Goal: Transaction & Acquisition: Book appointment/travel/reservation

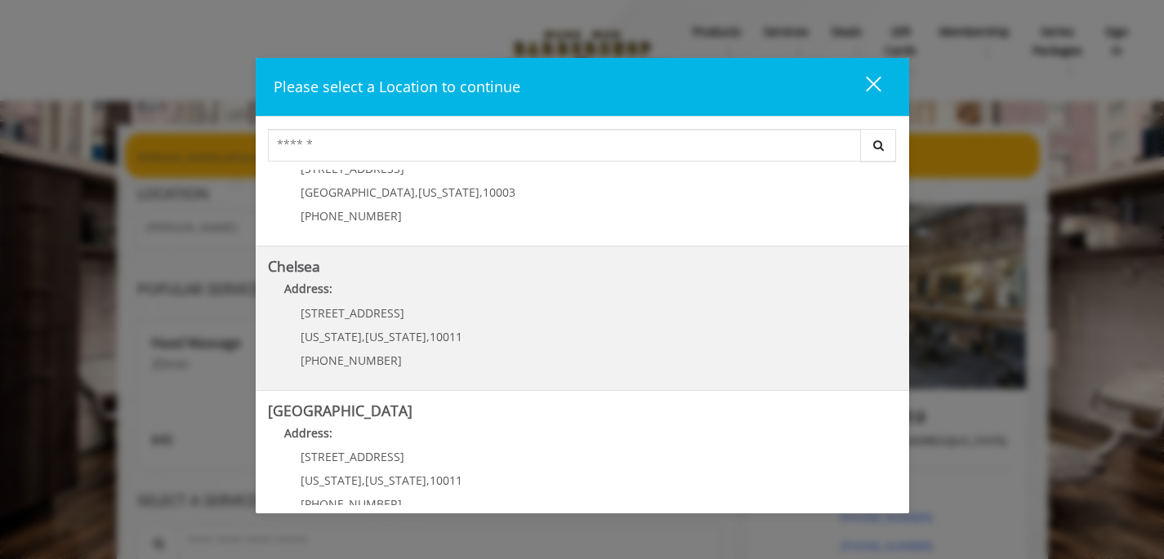
scroll to position [69, 0]
click at [384, 329] on span "New York" at bounding box center [395, 336] width 61 height 16
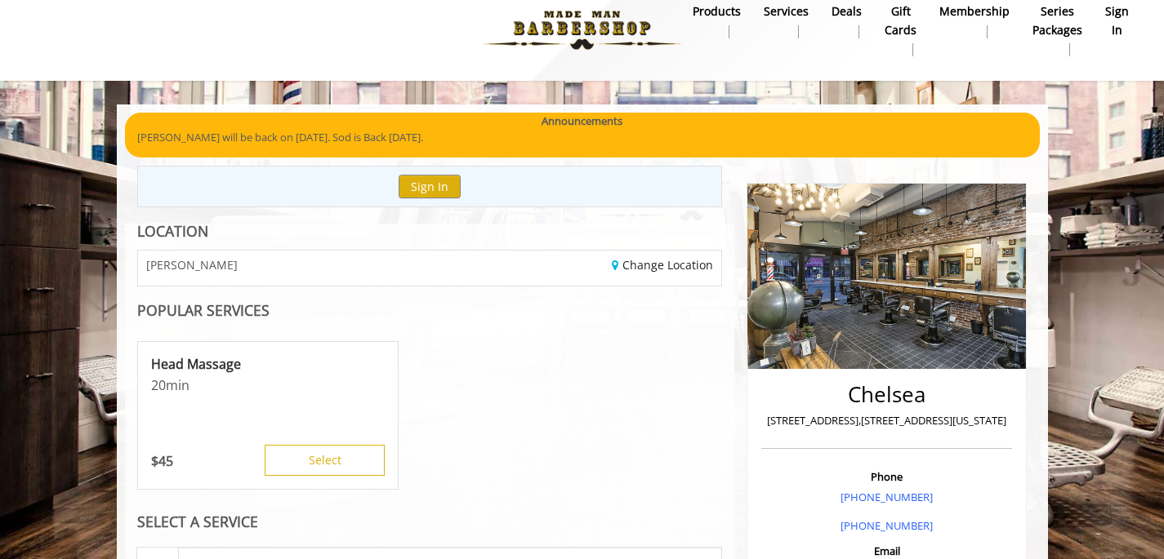
scroll to position [21, 0]
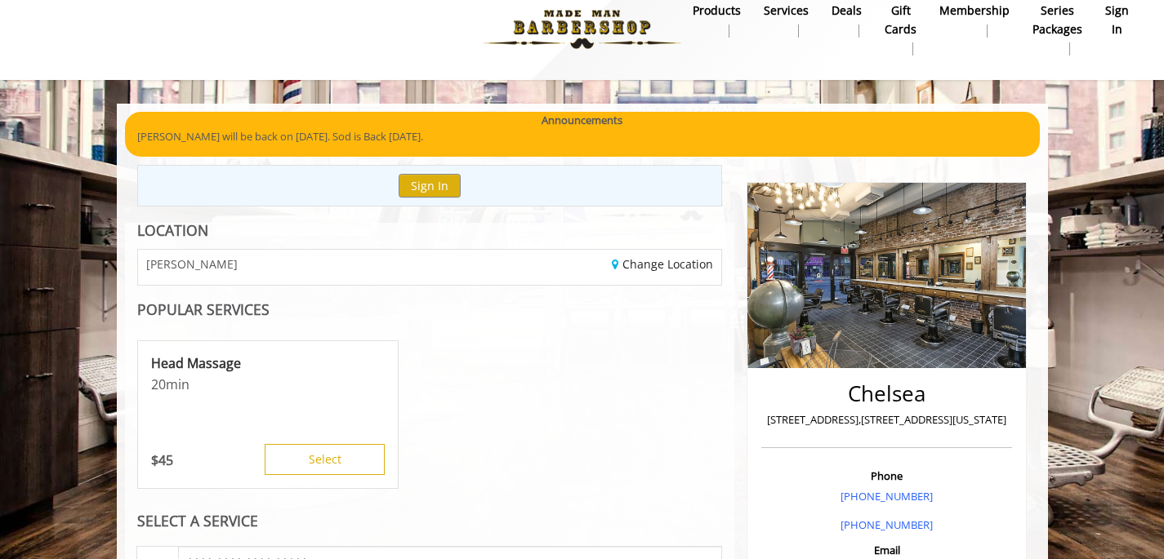
click at [825, 415] on p "169 W 23rd Street,170 W 23rd Street, New York" at bounding box center [886, 420] width 243 height 17
copy div "169 W 23rd Street,170 W 23rd Street, New York"
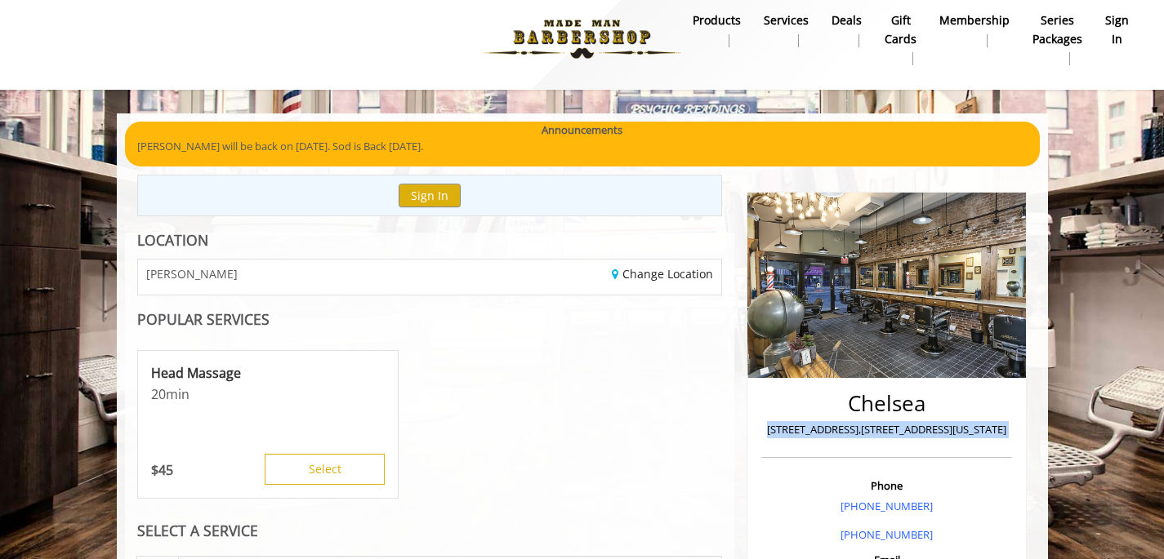
scroll to position [0, 0]
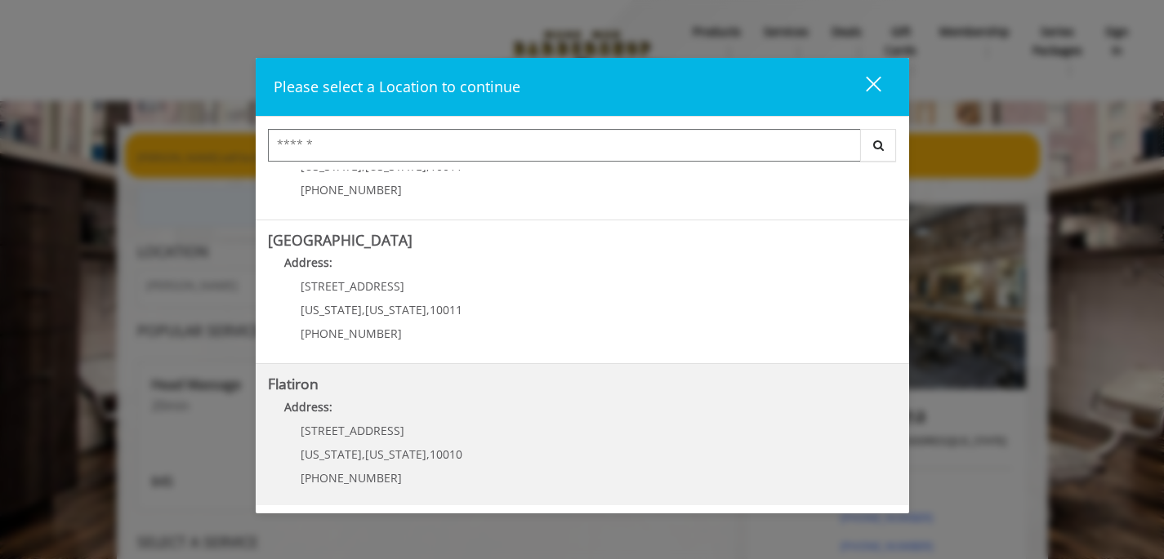
scroll to position [257, 0]
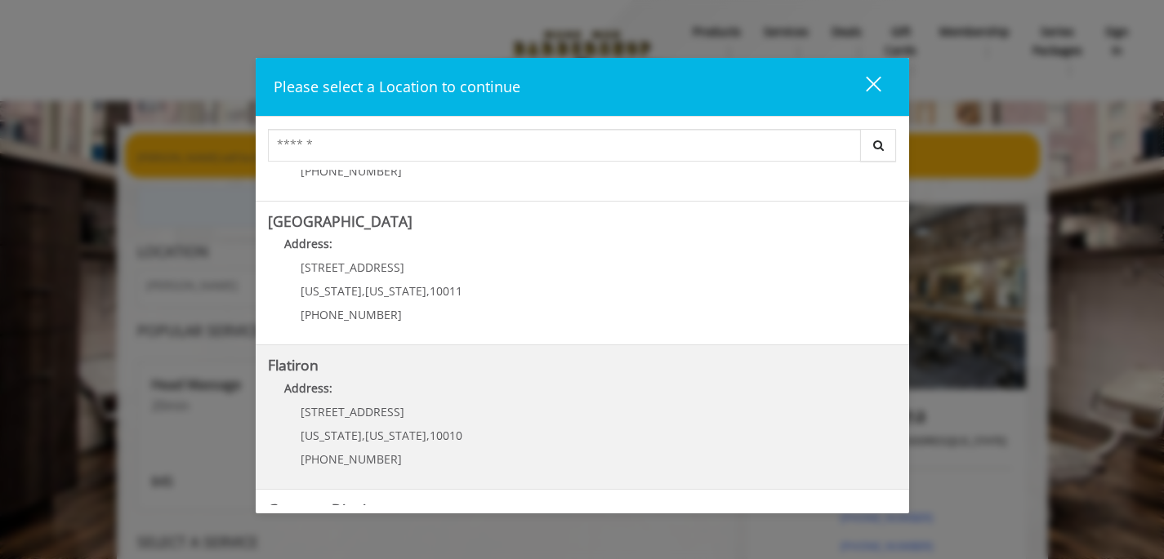
click at [452, 414] on div "10 E 23rd St New York , New York , 10010 (917) 475-1765" at bounding box center [369, 441] width 202 height 71
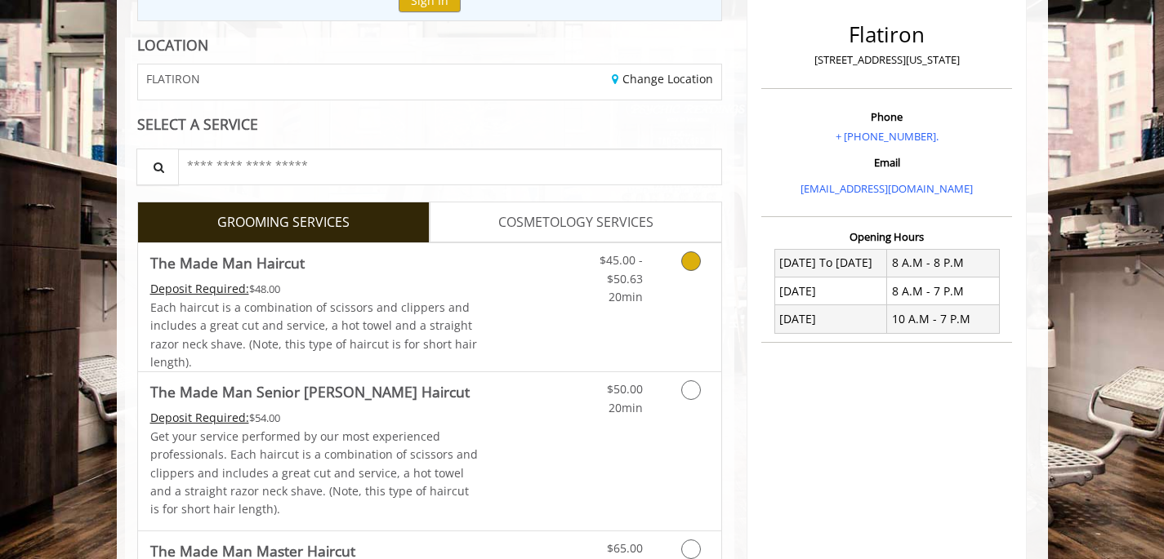
scroll to position [220, 0]
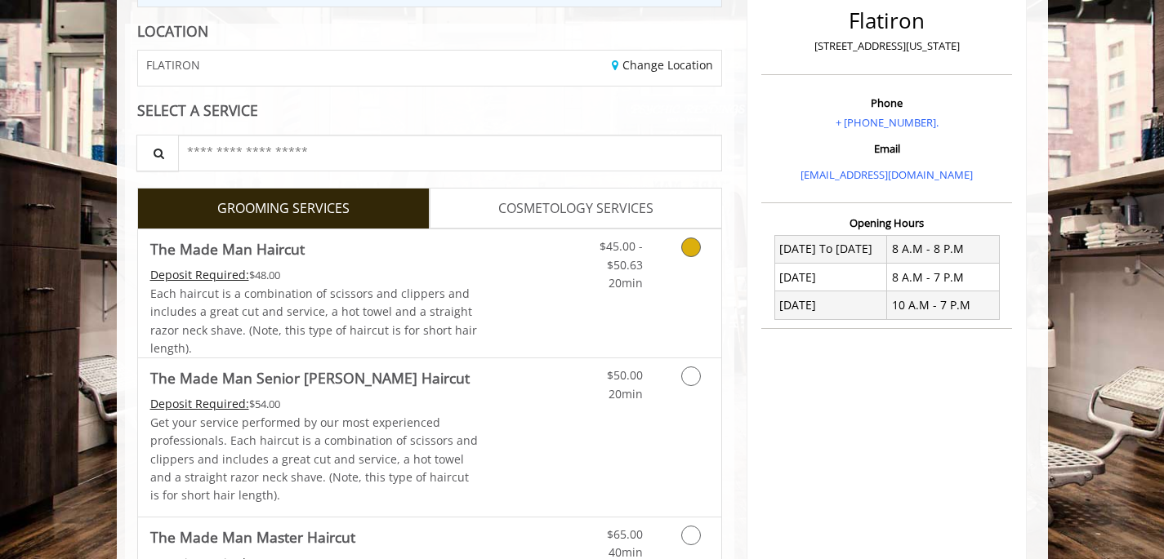
click at [514, 310] on link "Discounted Price" at bounding box center [526, 293] width 97 height 128
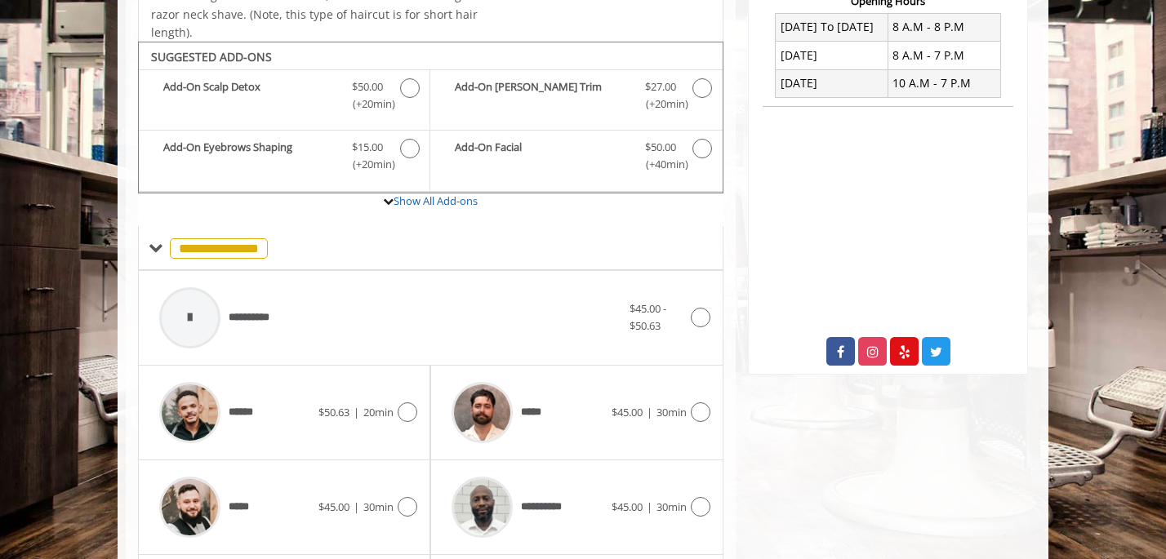
scroll to position [484, 0]
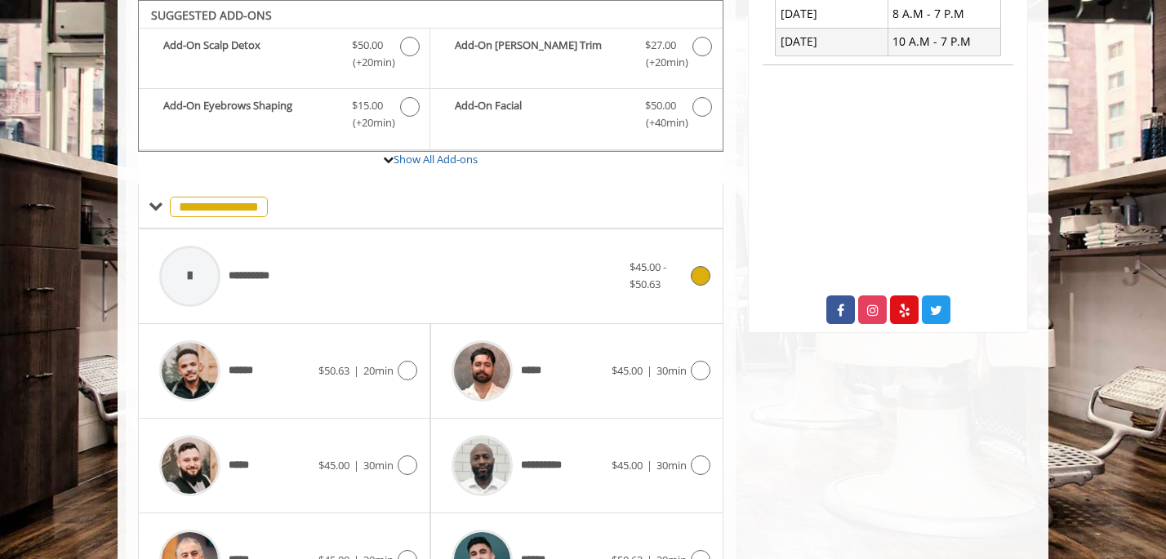
click at [510, 277] on div "**********" at bounding box center [390, 277] width 478 height 78
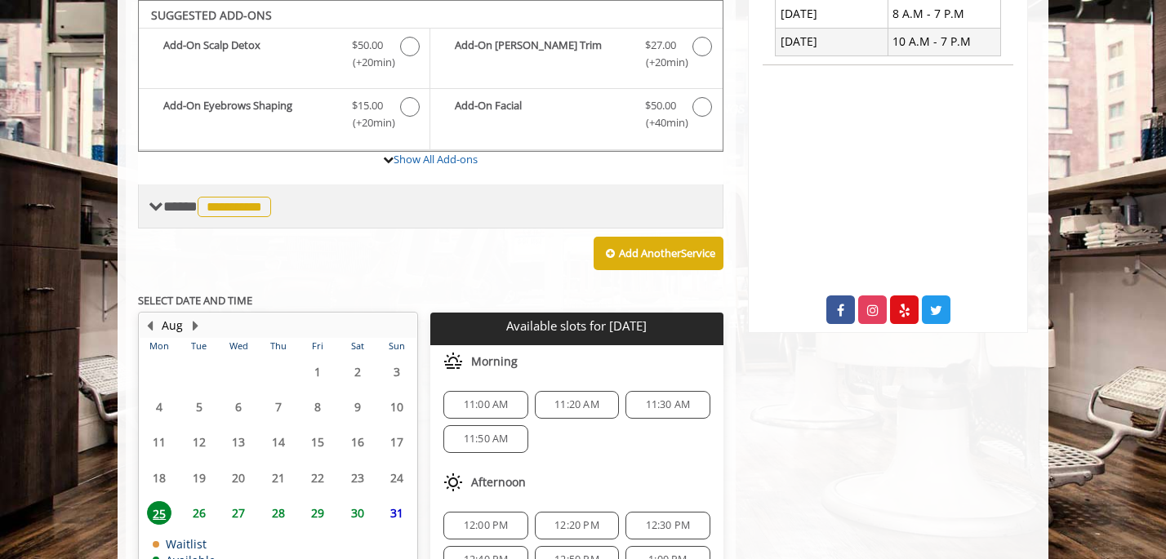
click at [175, 206] on span "**********" at bounding box center [219, 206] width 112 height 15
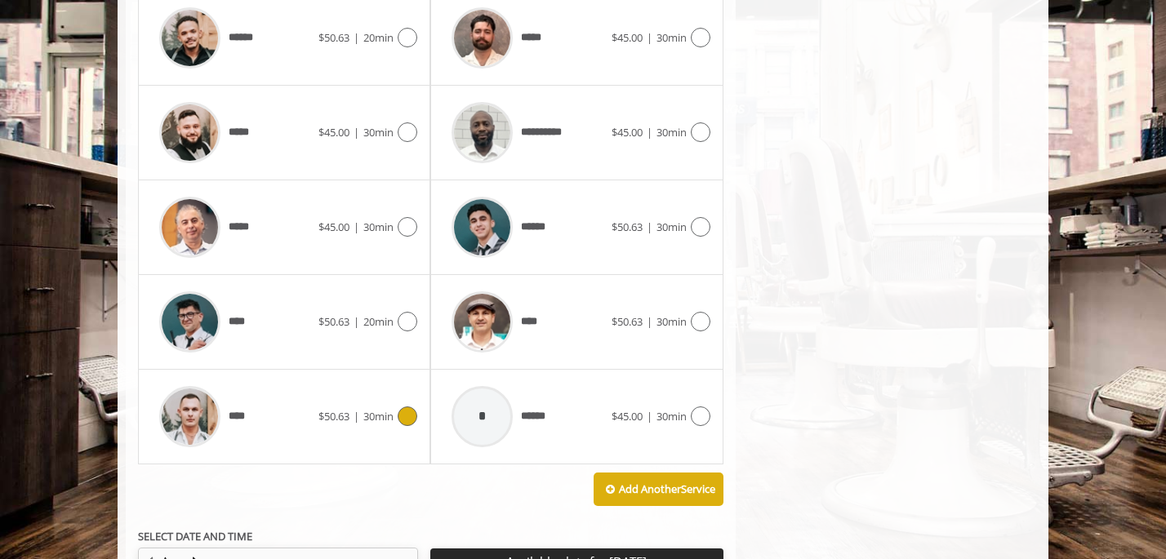
scroll to position [281, 0]
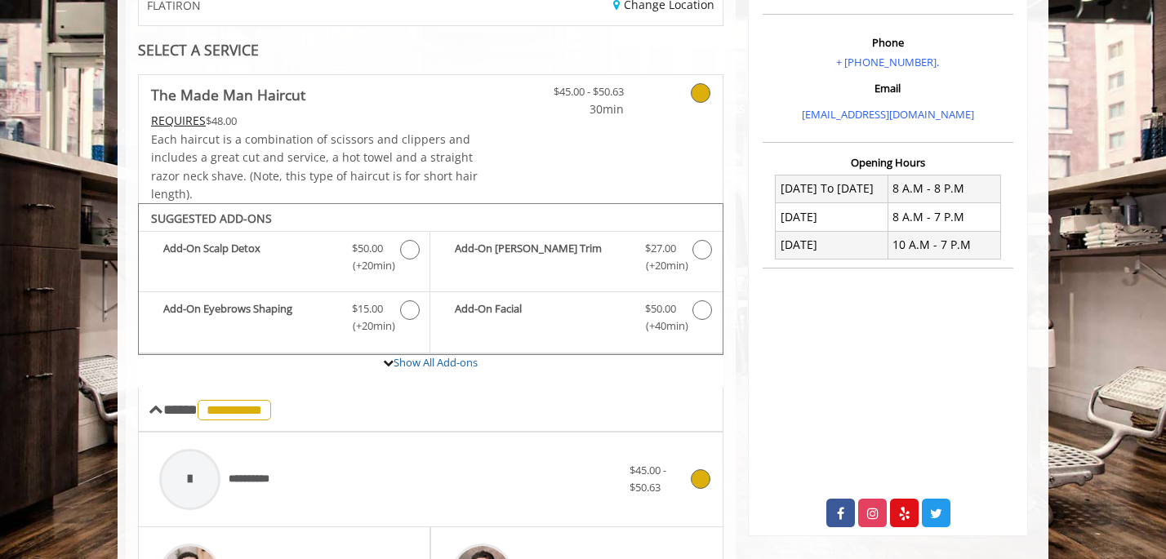
click at [414, 493] on div "**********" at bounding box center [390, 480] width 478 height 78
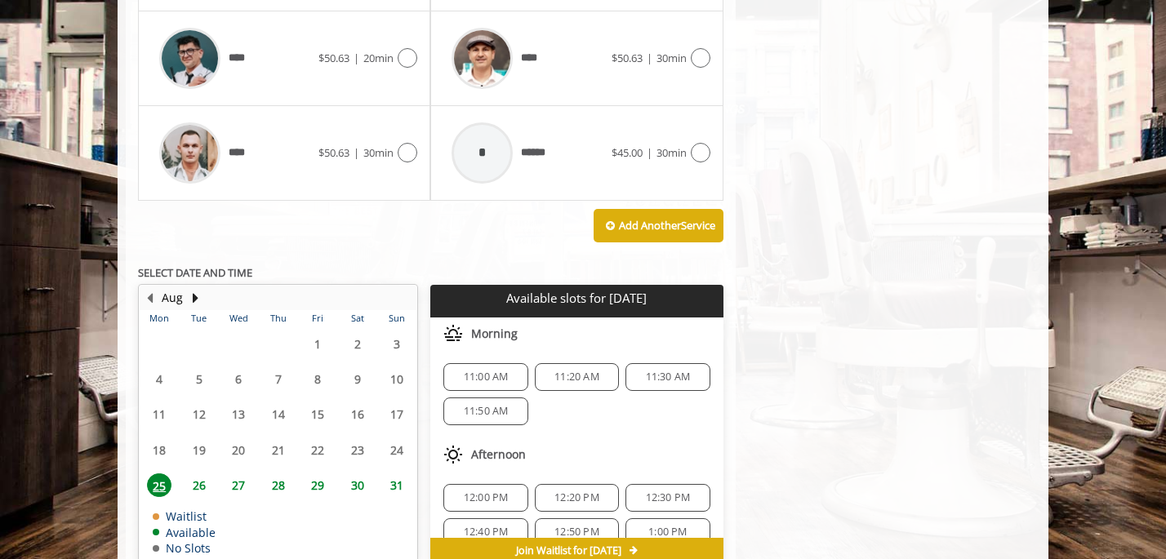
scroll to position [159, 0]
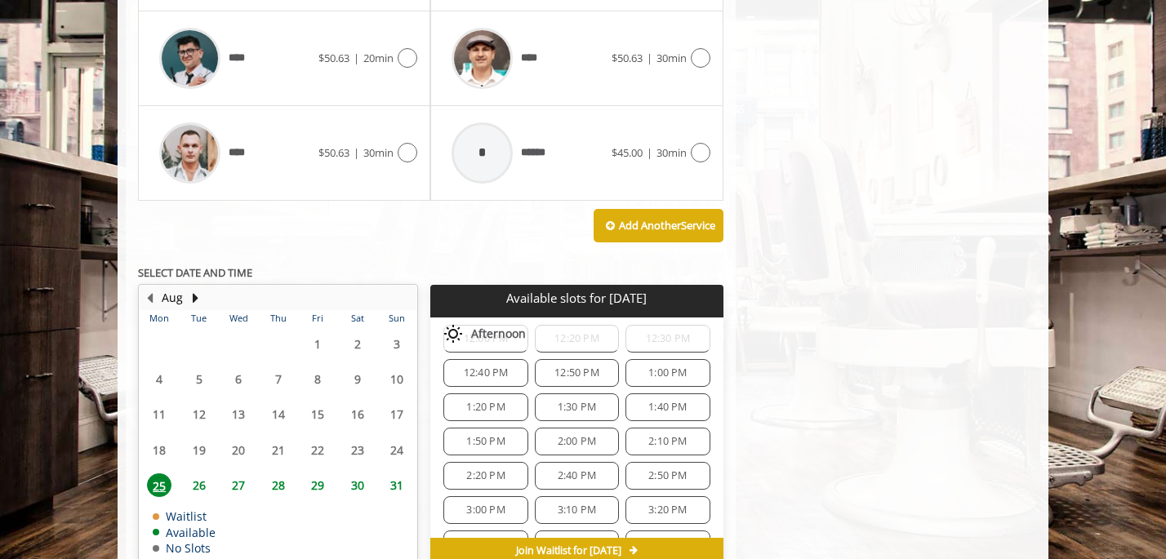
click at [554, 376] on span "12:50 PM" at bounding box center [576, 373] width 45 height 13
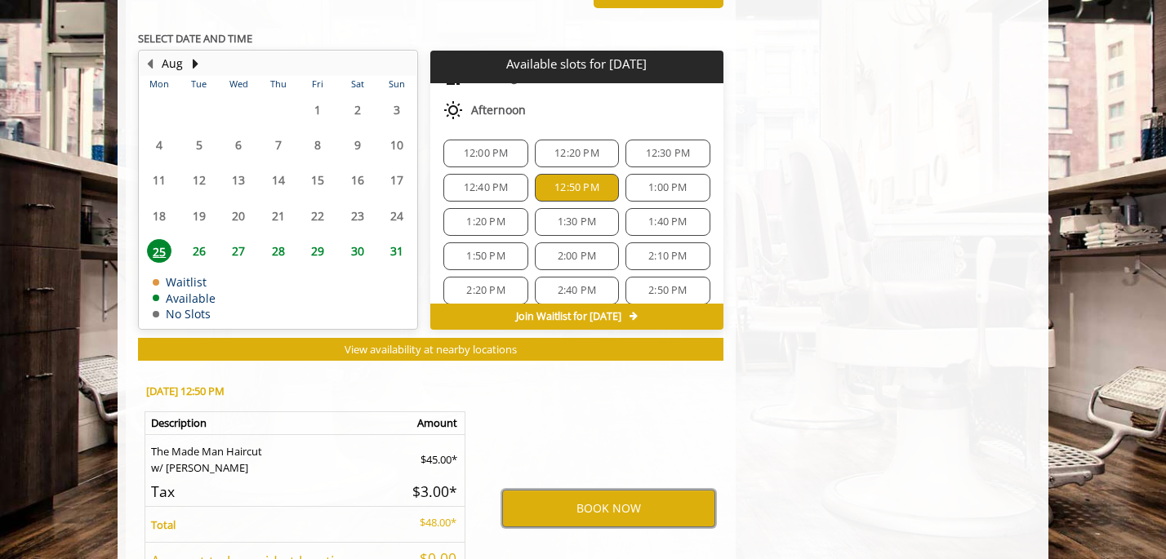
scroll to position [1295, 0]
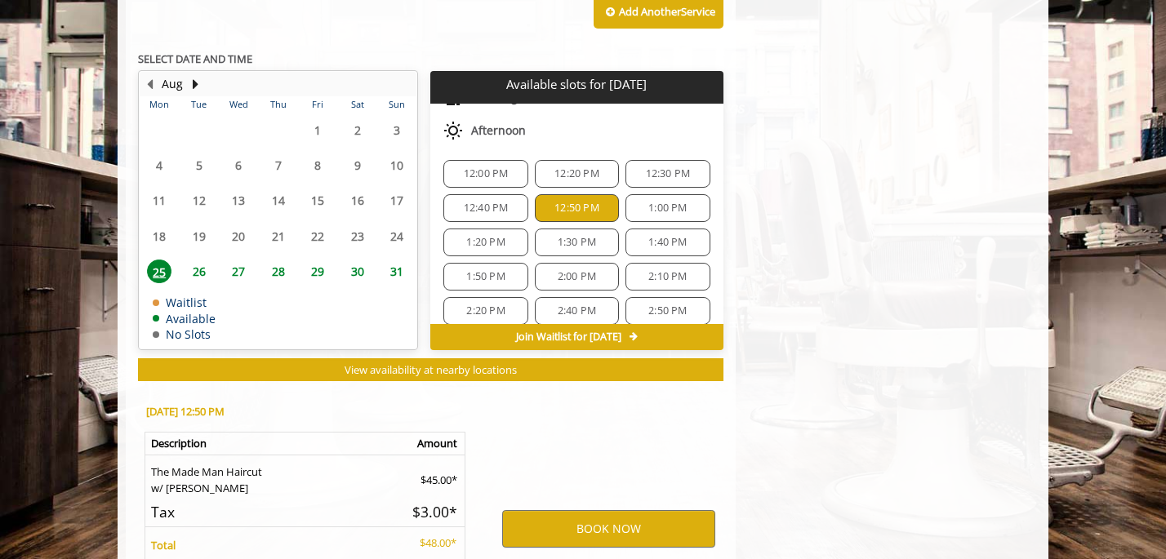
click at [665, 208] on span "1:00 PM" at bounding box center [667, 208] width 38 height 13
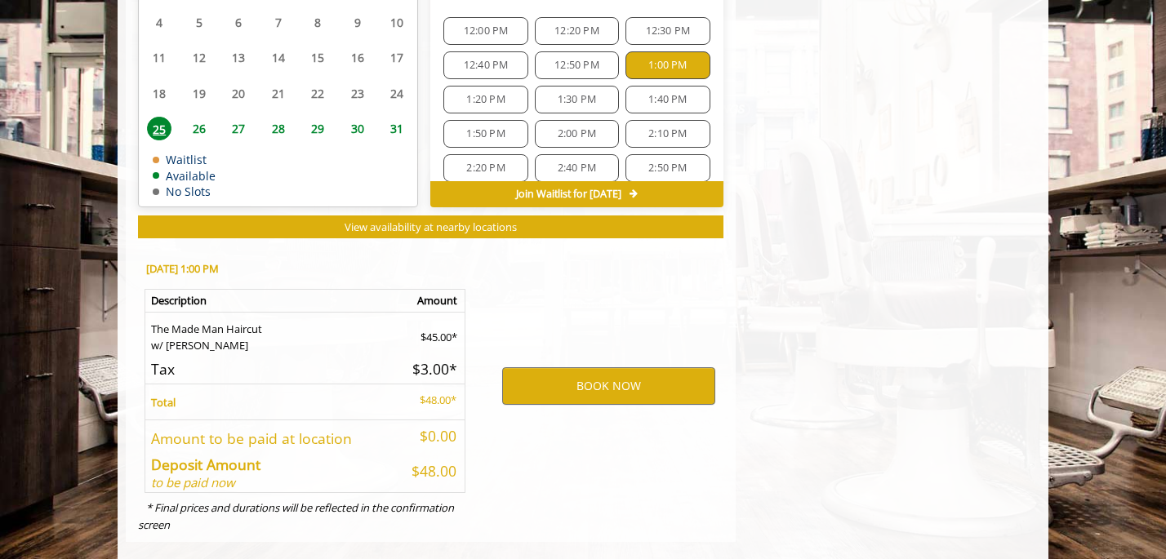
scroll to position [1461, 0]
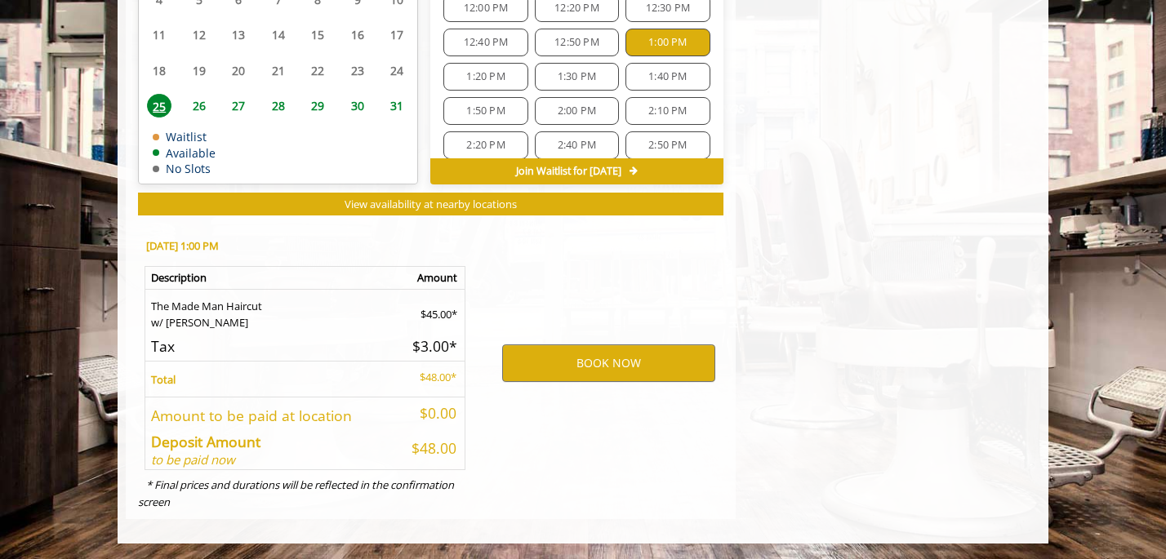
click at [483, 83] on div "1:20 PM" at bounding box center [485, 77] width 84 height 28
click at [553, 86] on div "1:30 PM" at bounding box center [577, 77] width 84 height 28
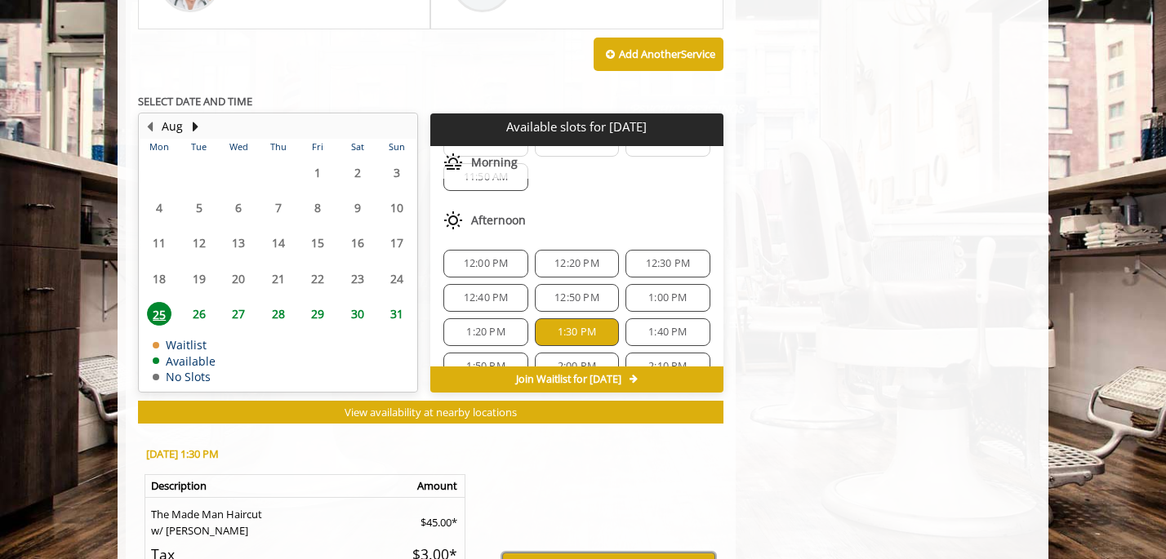
scroll to position [49, 0]
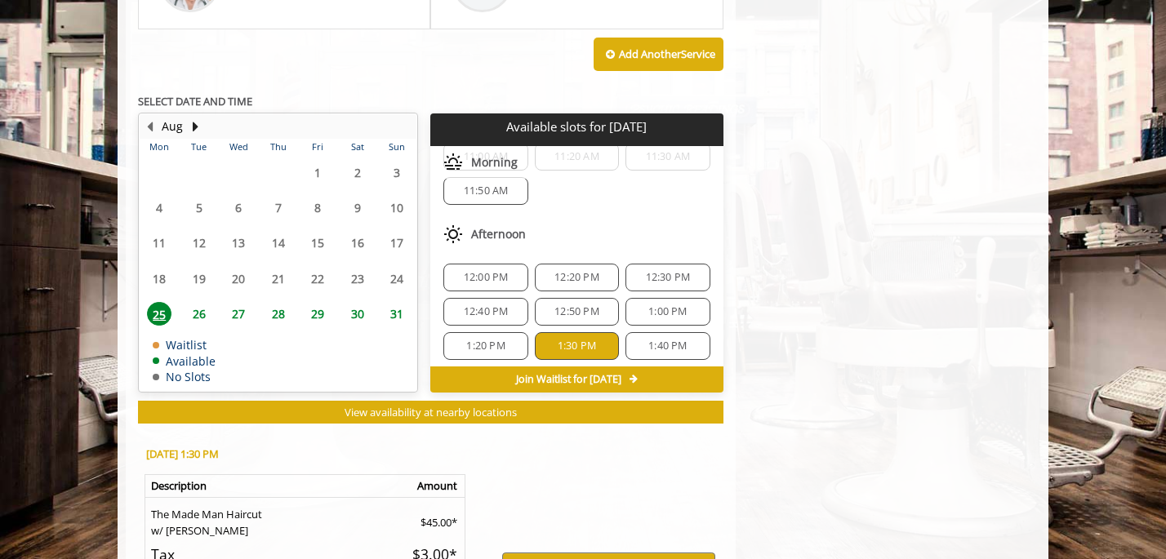
click at [590, 308] on span "12:50 PM" at bounding box center [576, 311] width 45 height 13
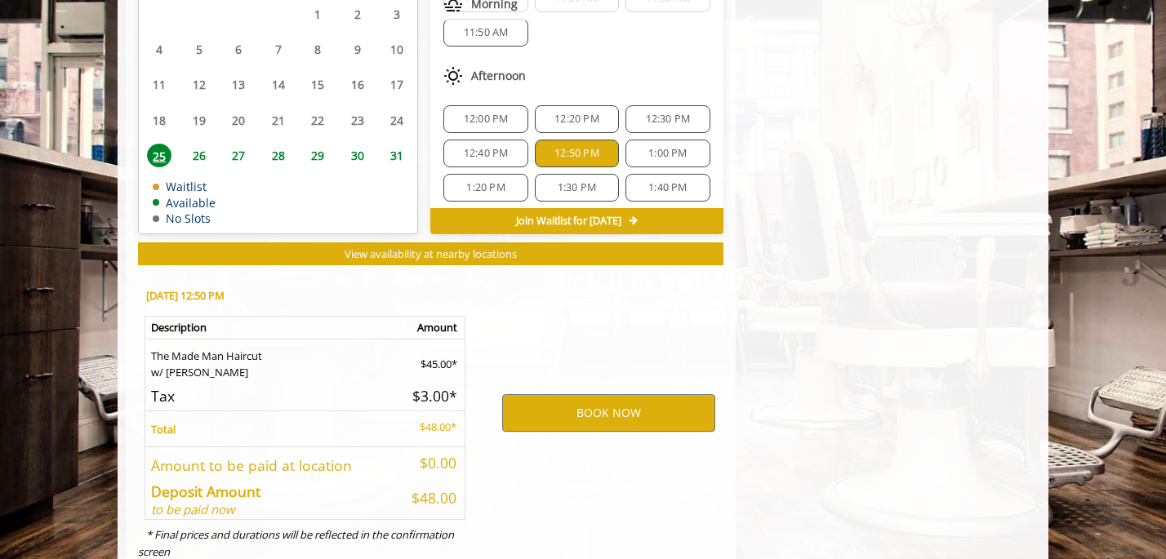
scroll to position [1461, 0]
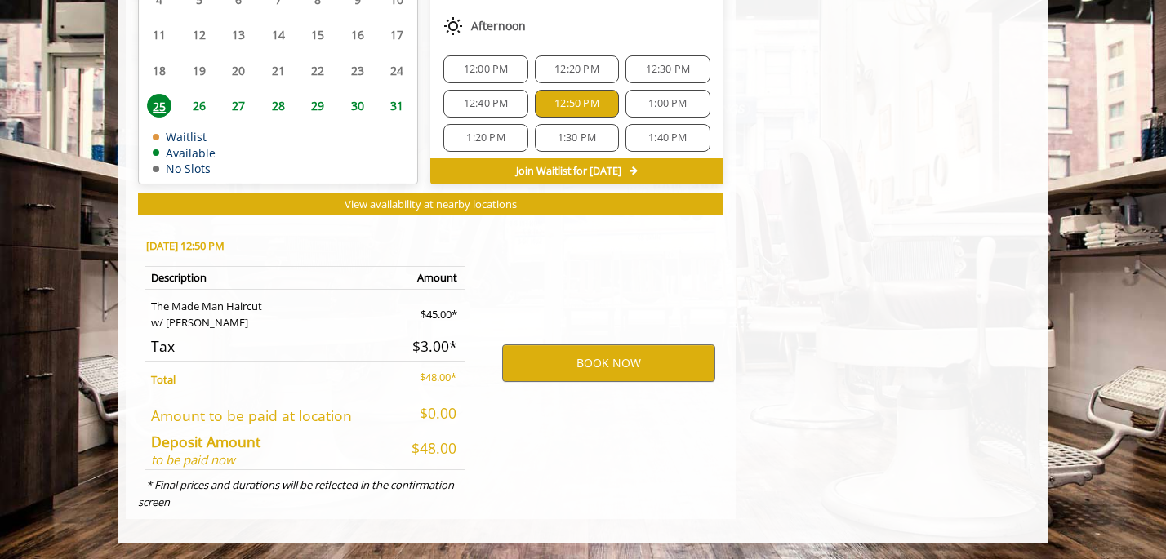
click at [188, 107] on span "26" at bounding box center [199, 106] width 24 height 24
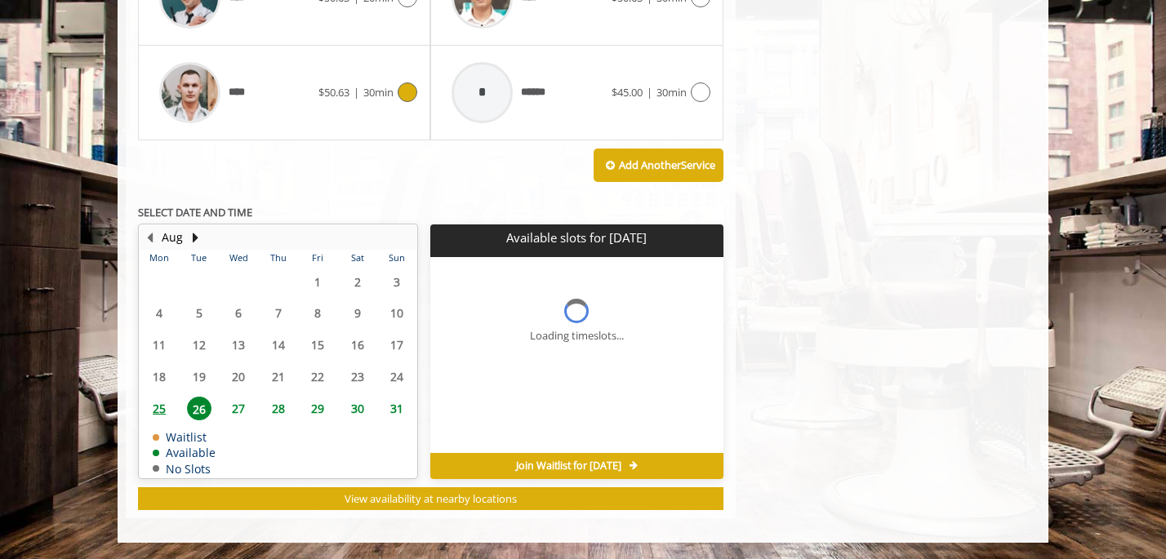
scroll to position [0, 0]
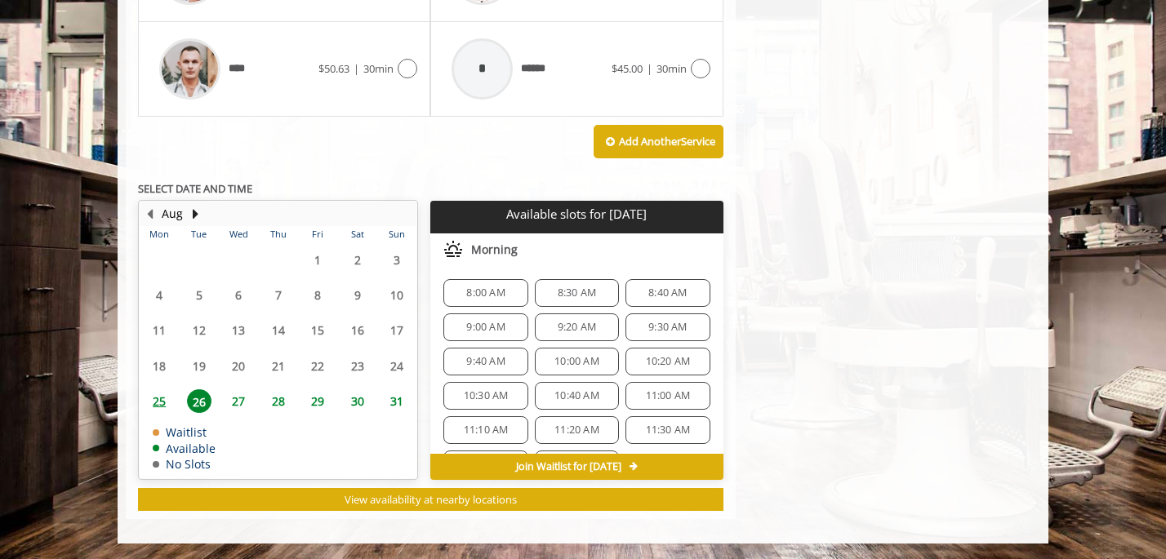
click at [162, 400] on span "25" at bounding box center [159, 401] width 24 height 24
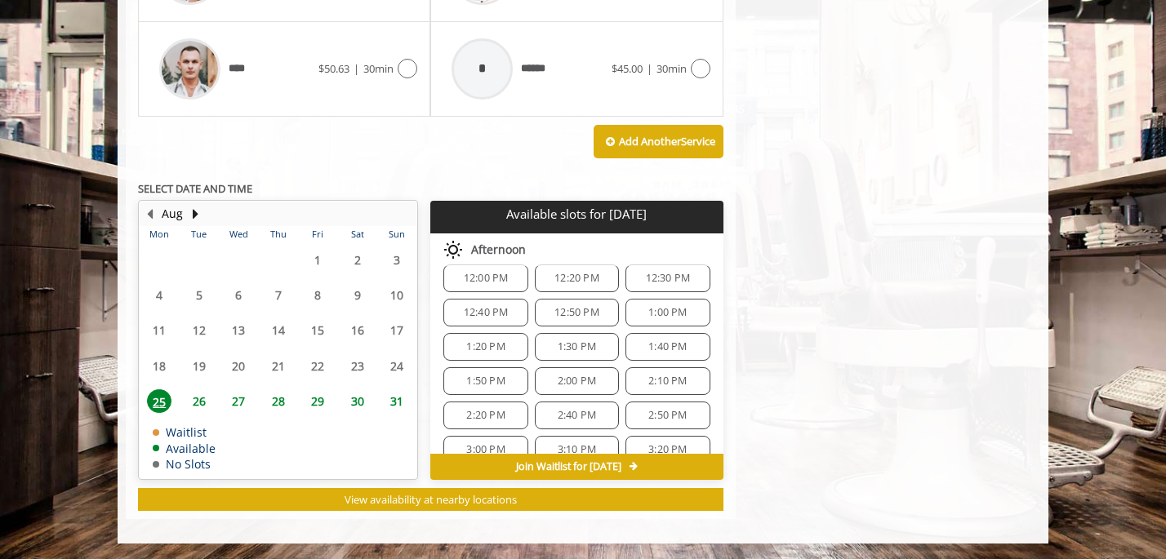
click at [567, 322] on div "12:50 PM" at bounding box center [577, 313] width 84 height 28
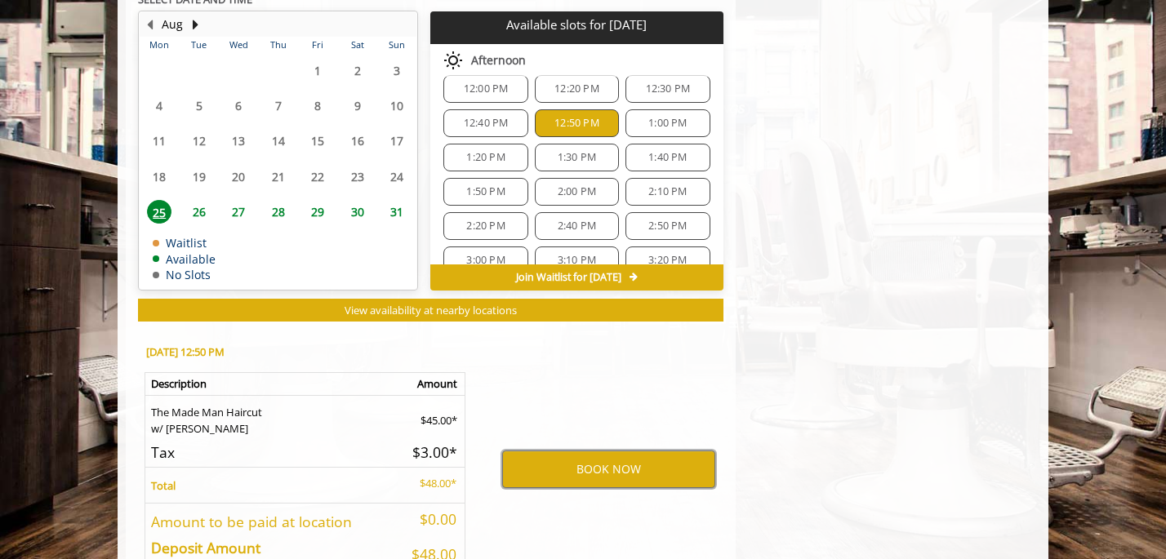
scroll to position [1421, 0]
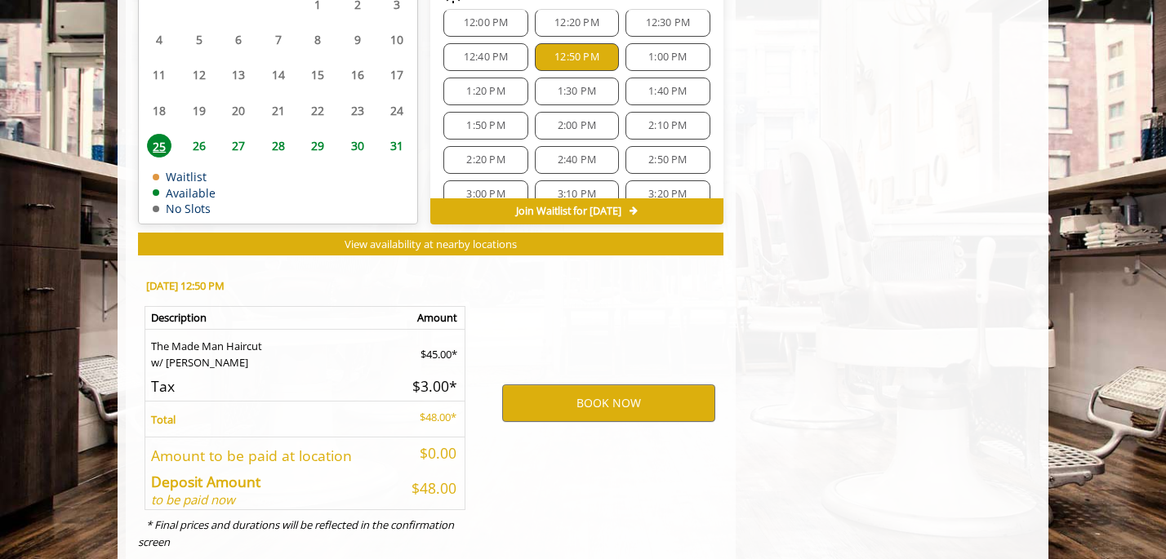
click at [355, 149] on span "30" at bounding box center [357, 146] width 24 height 24
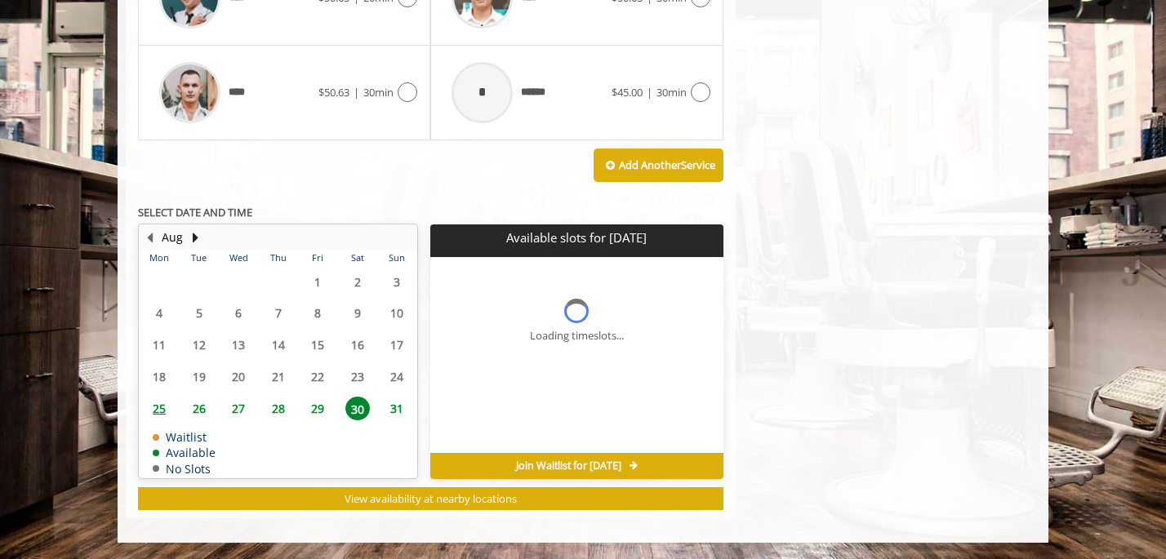
scroll to position [0, 0]
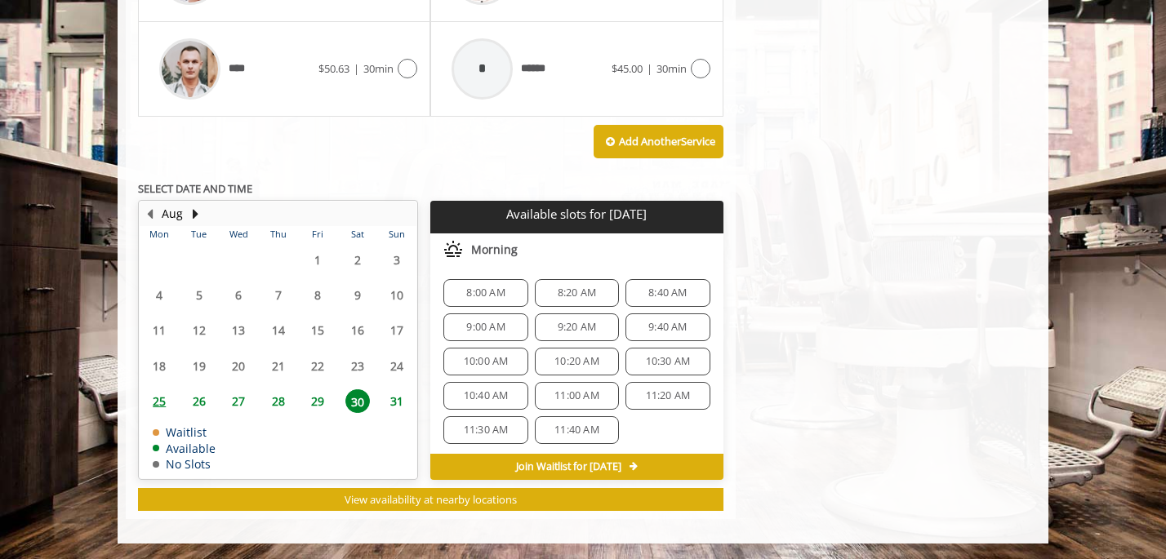
click at [575, 367] on div "10:20 AM" at bounding box center [577, 362] width 84 height 28
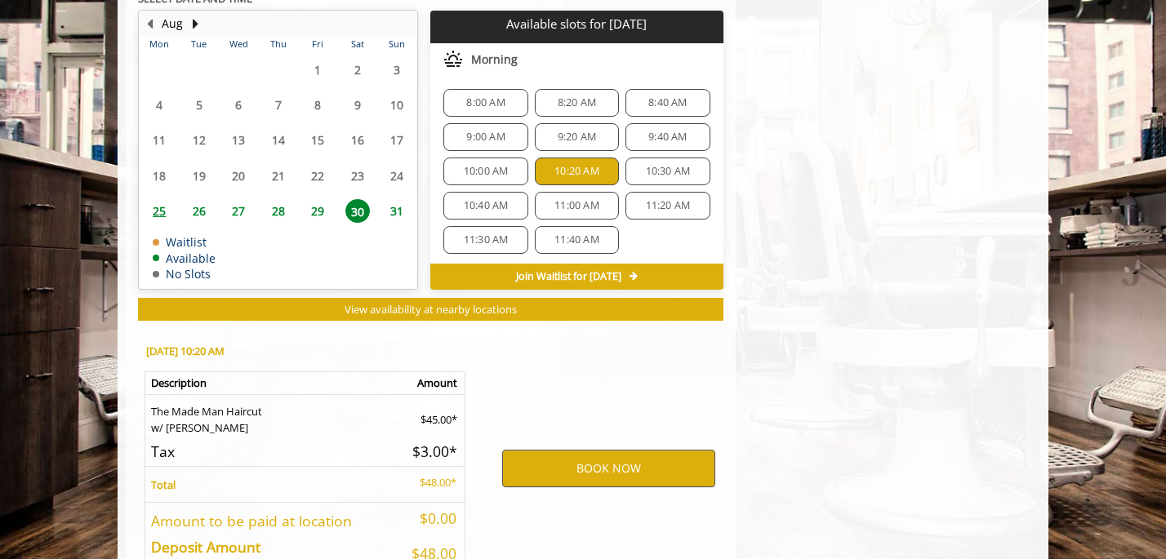
scroll to position [1461, 0]
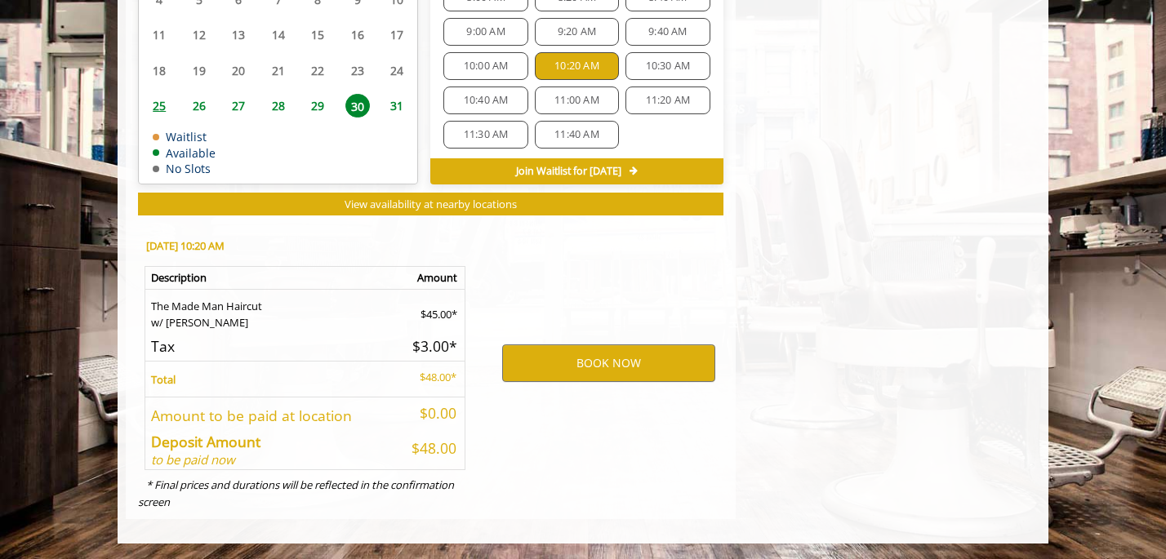
click at [561, 69] on span "10:20 AM" at bounding box center [576, 66] width 45 height 13
click at [574, 102] on span "11:00 AM" at bounding box center [576, 100] width 45 height 13
click at [577, 121] on div "11:40 AM" at bounding box center [577, 135] width 84 height 28
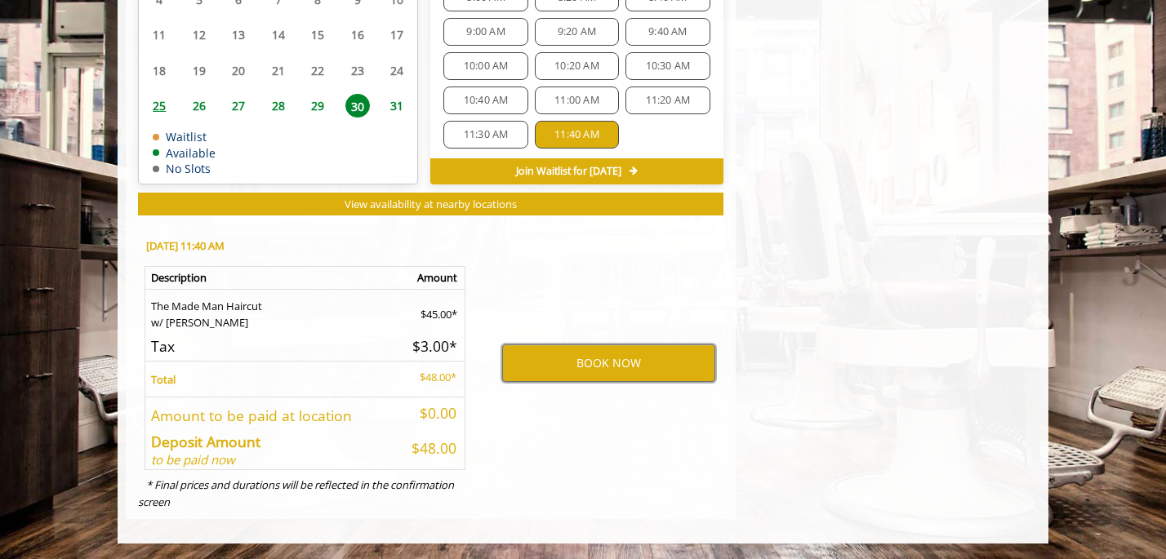
click at [486, 136] on span "11:30 AM" at bounding box center [486, 134] width 45 height 13
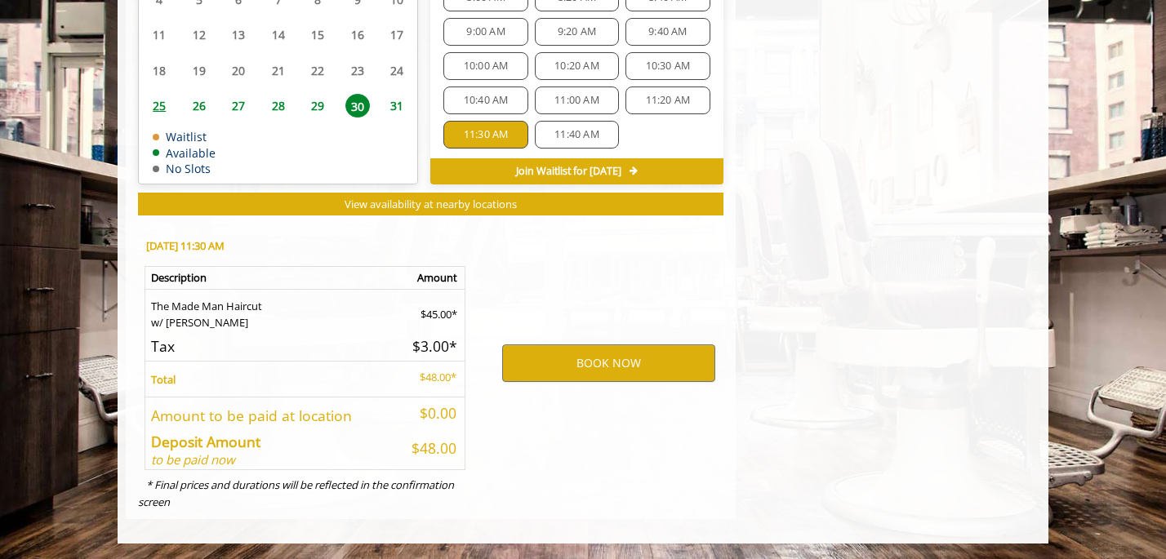
click at [158, 109] on span "25" at bounding box center [159, 106] width 24 height 24
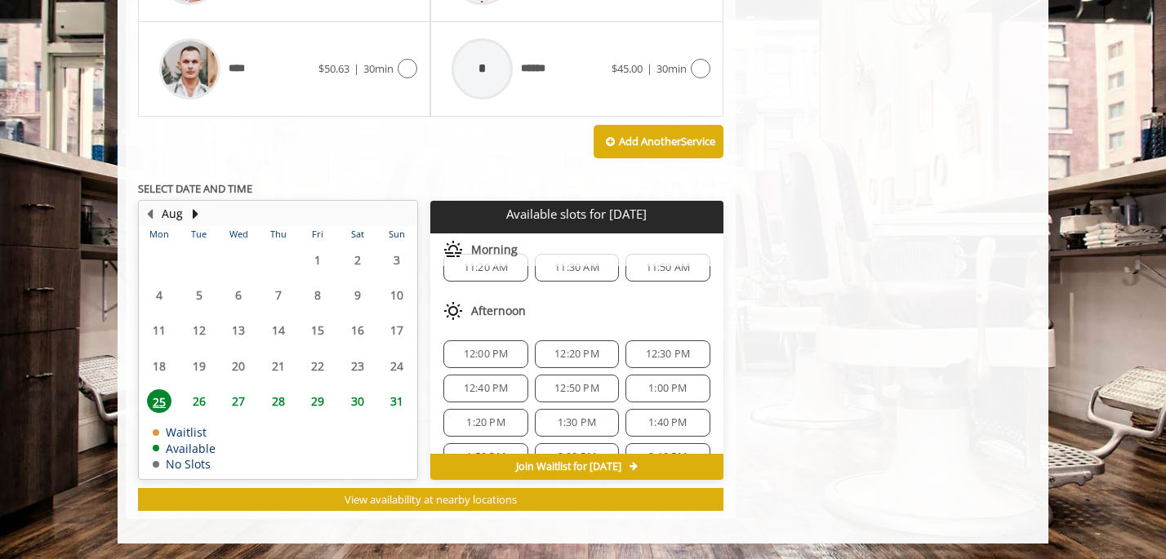
scroll to position [29, 0]
click at [598, 376] on div "12:50 PM" at bounding box center [577, 386] width 84 height 28
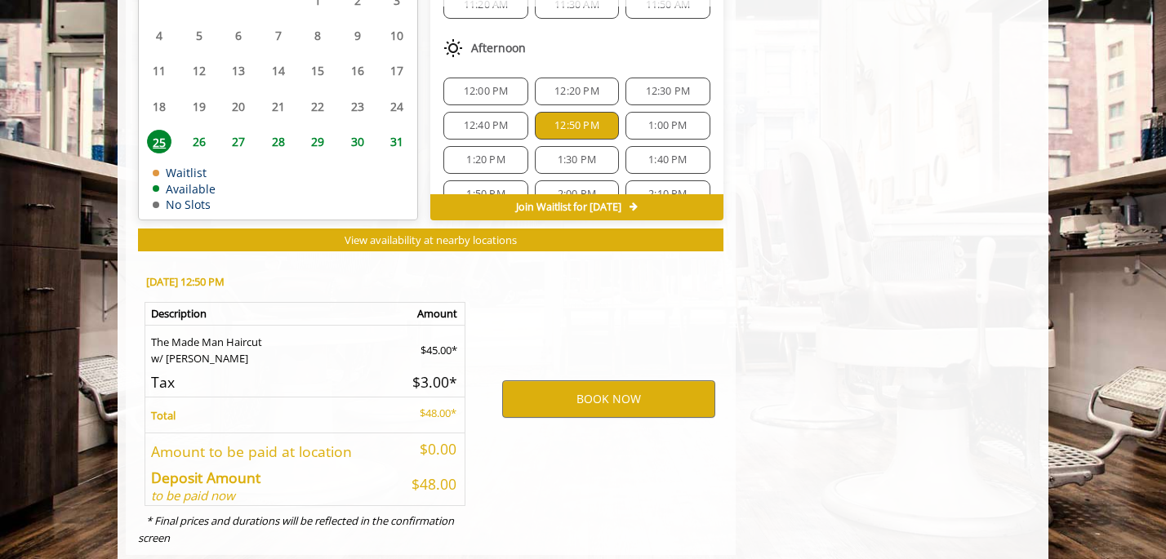
scroll to position [1461, 0]
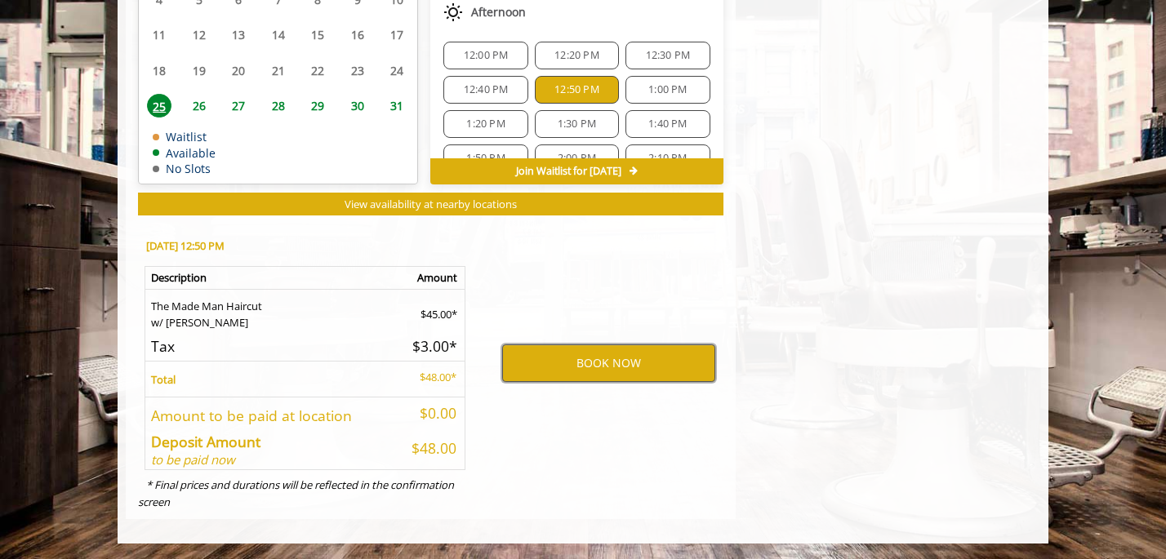
click at [594, 372] on button "BOOK NOW" at bounding box center [608, 364] width 213 height 38
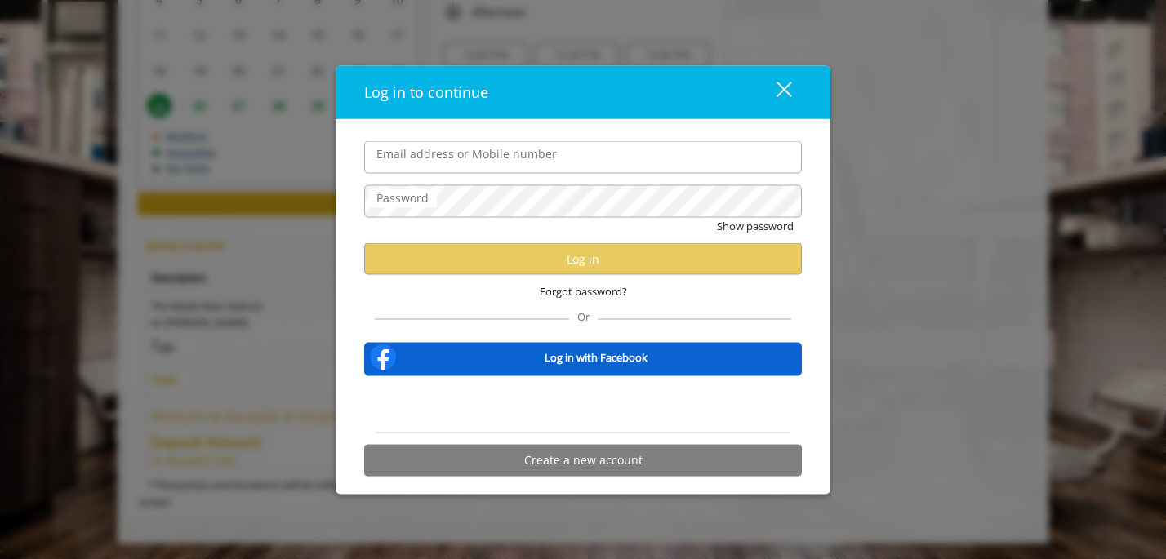
click at [498, 157] on input "Email address or Mobile number" at bounding box center [583, 157] width 438 height 33
type input "*"
type input "**********"
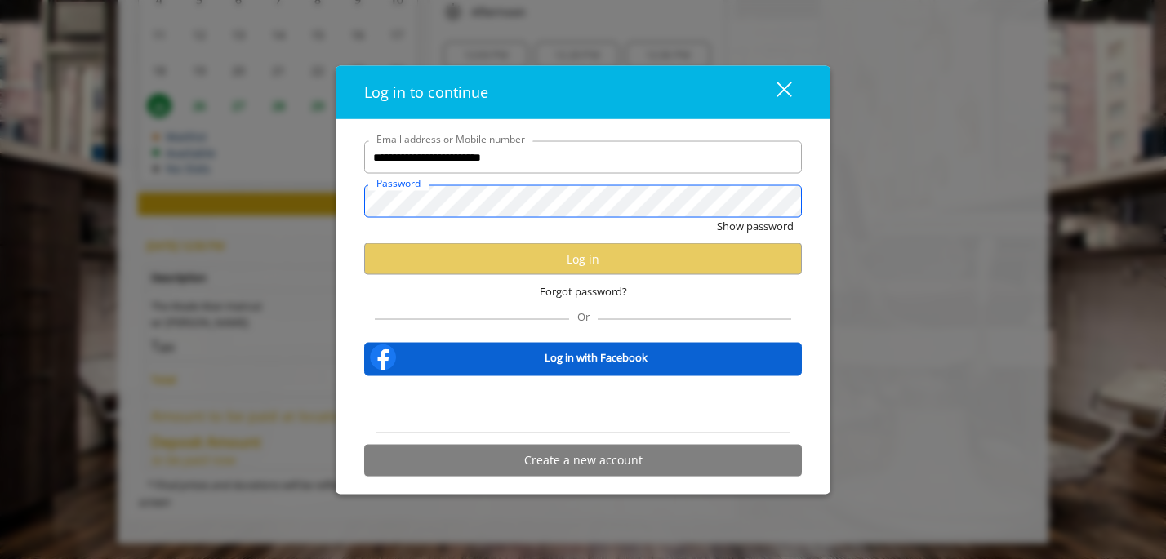
scroll to position [0, 0]
click at [492, 176] on form "**********" at bounding box center [583, 313] width 438 height 344
click at [607, 290] on span "Forgot password?" at bounding box center [583, 291] width 87 height 17
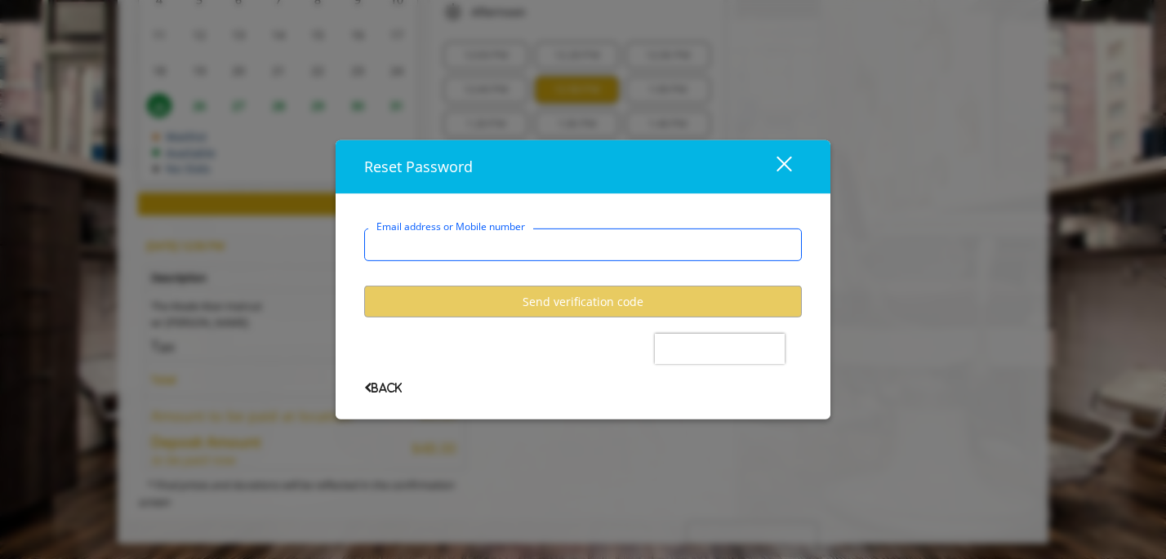
click at [499, 242] on input "Email address or Mobile number" at bounding box center [583, 245] width 438 height 33
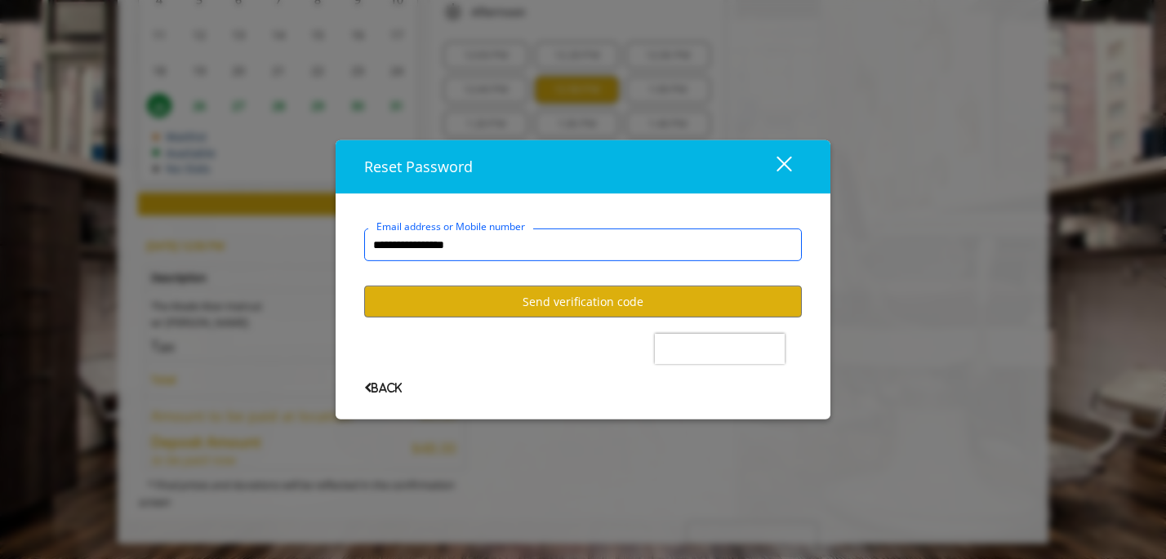
type input "**********"
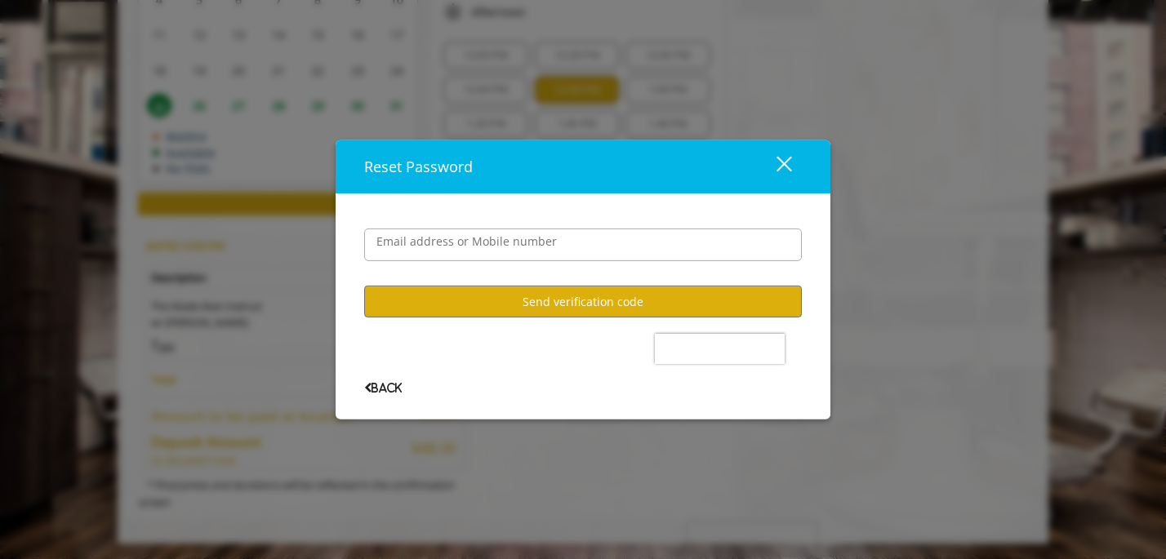
click at [386, 398] on div "**********" at bounding box center [583, 306] width 495 height 225
click at [384, 395] on div "**********" at bounding box center [583, 306] width 495 height 225
click at [379, 386] on span "Back" at bounding box center [383, 388] width 38 height 11
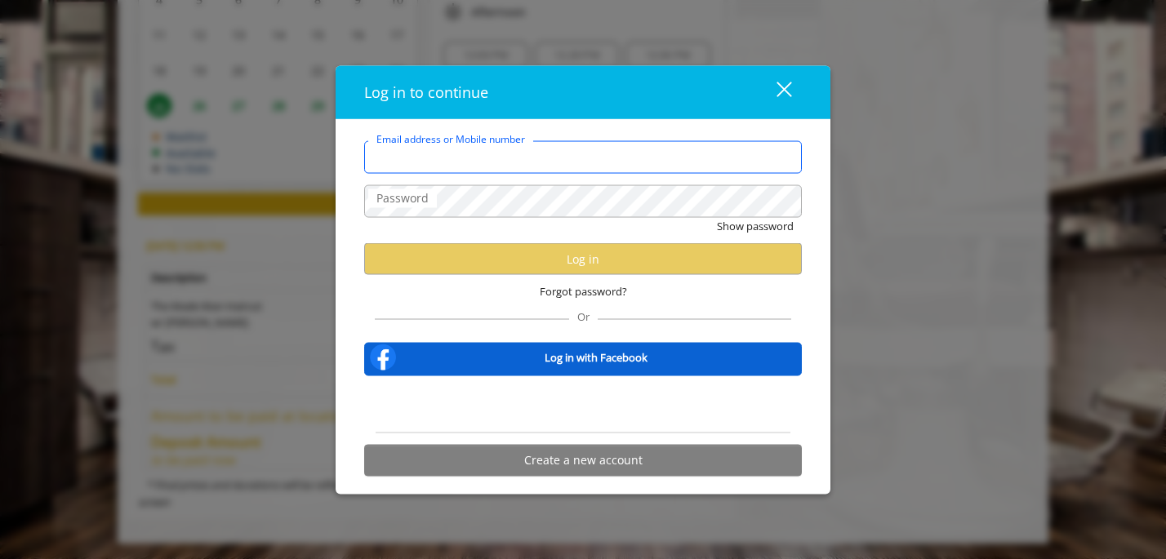
click at [441, 163] on input "Email address or Mobile number" at bounding box center [583, 157] width 438 height 33
type input "**********"
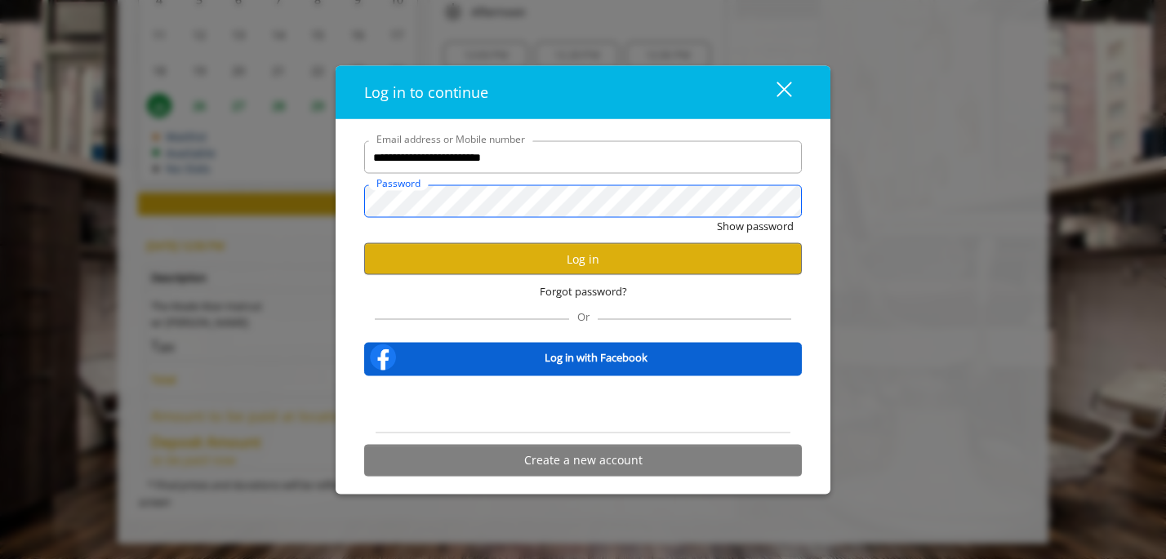
click at [717, 218] on button "Show password" at bounding box center [755, 226] width 77 height 17
click at [572, 268] on button "Log in" at bounding box center [583, 259] width 438 height 32
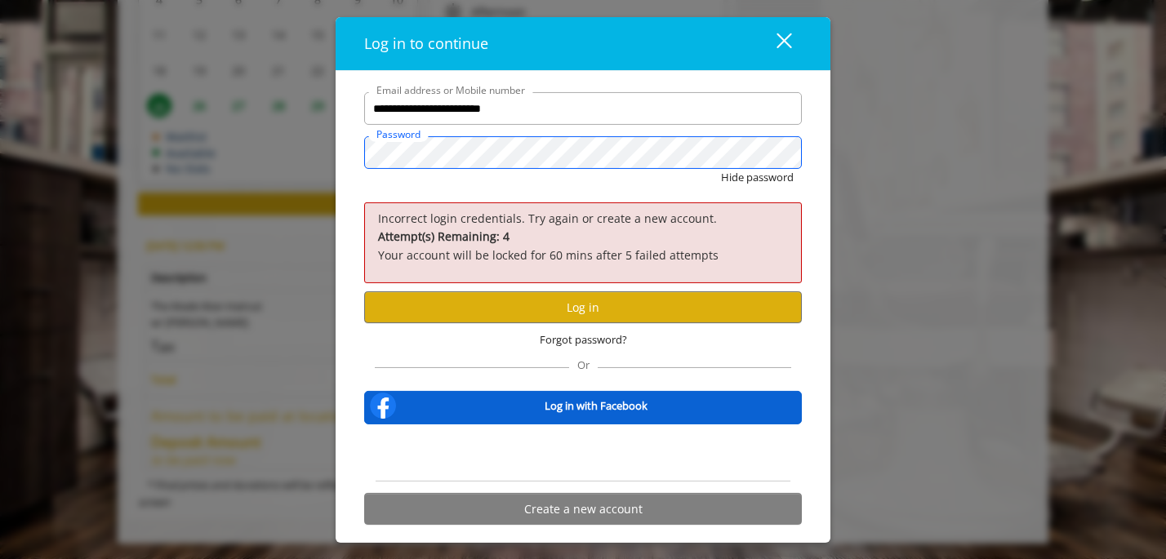
click at [721, 169] on button "Hide password" at bounding box center [757, 177] width 73 height 17
click at [515, 308] on button "Log in" at bounding box center [583, 308] width 438 height 32
click at [599, 338] on span "Forgot password?" at bounding box center [583, 340] width 87 height 17
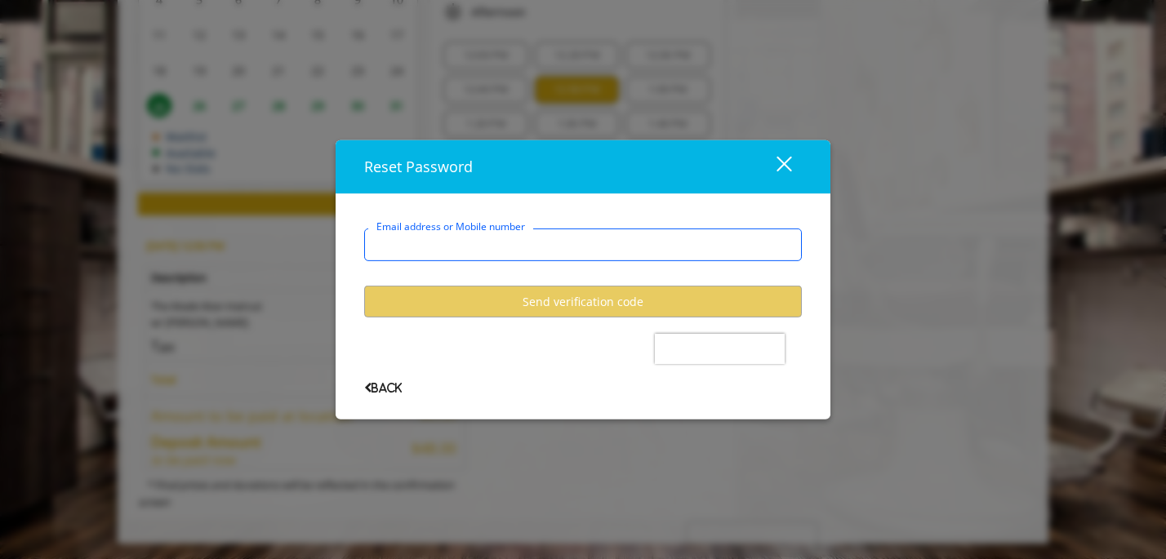
click at [494, 244] on input "Email address or Mobile number" at bounding box center [583, 245] width 438 height 33
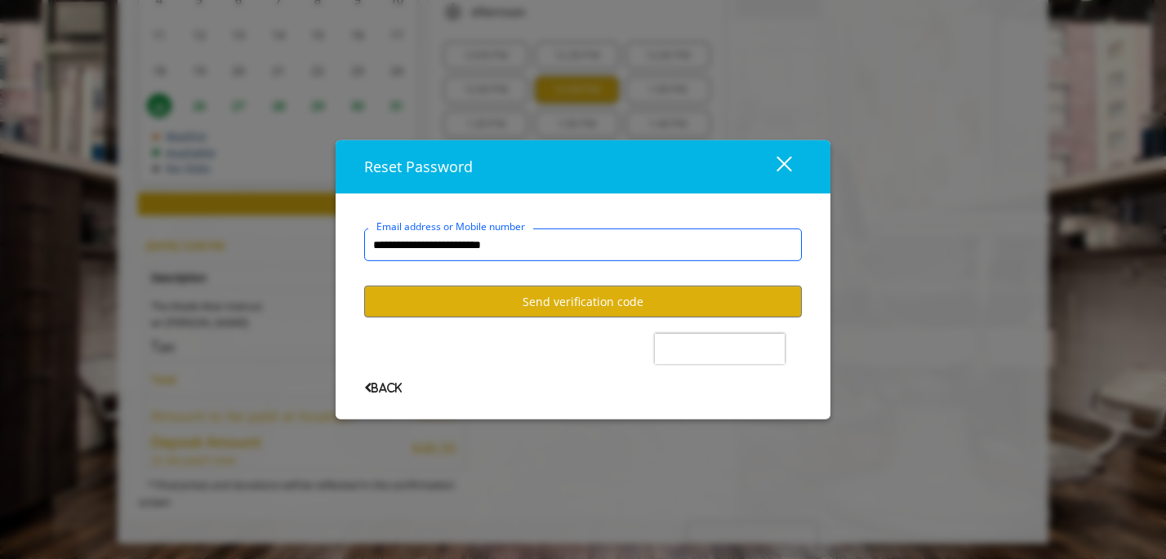
type input "**********"
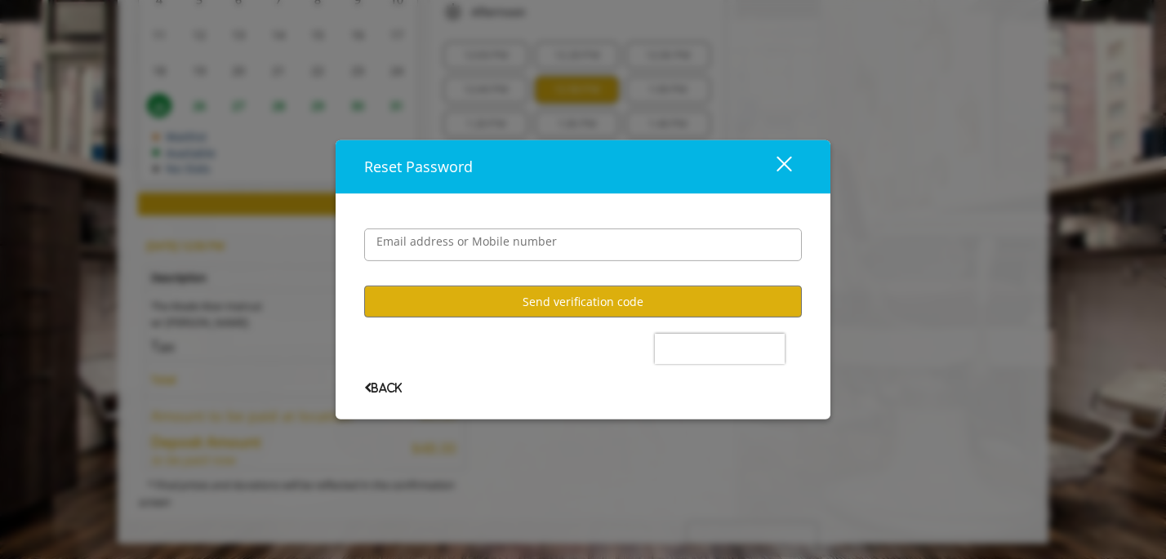
click at [466, 320] on user-forgot-password "**********" at bounding box center [583, 298] width 438 height 189
click at [467, 318] on user-forgot-password "**********" at bounding box center [583, 298] width 438 height 189
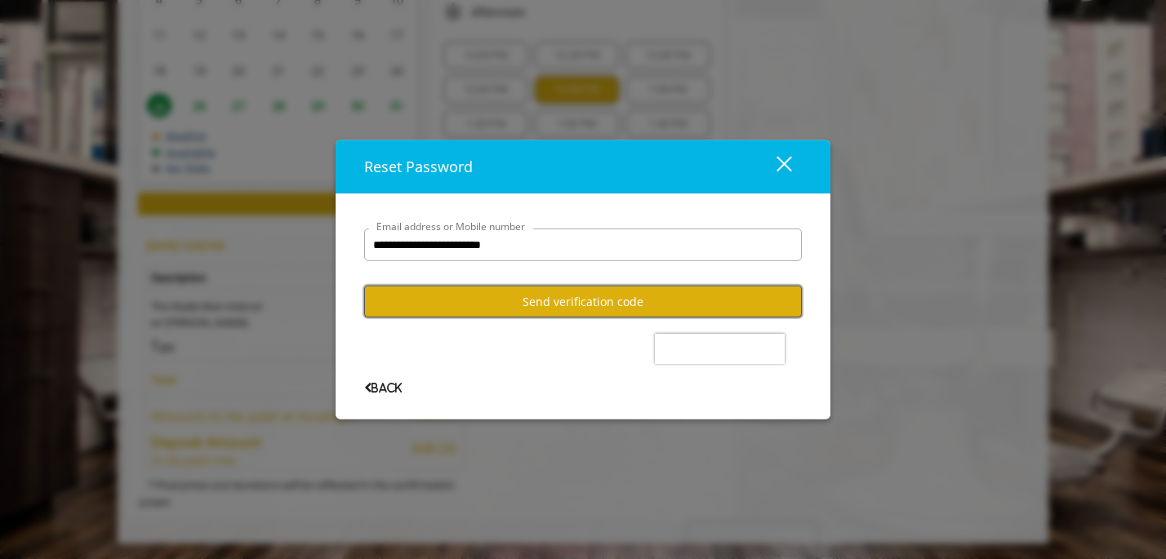
click at [475, 309] on button "Send verification code" at bounding box center [583, 302] width 438 height 32
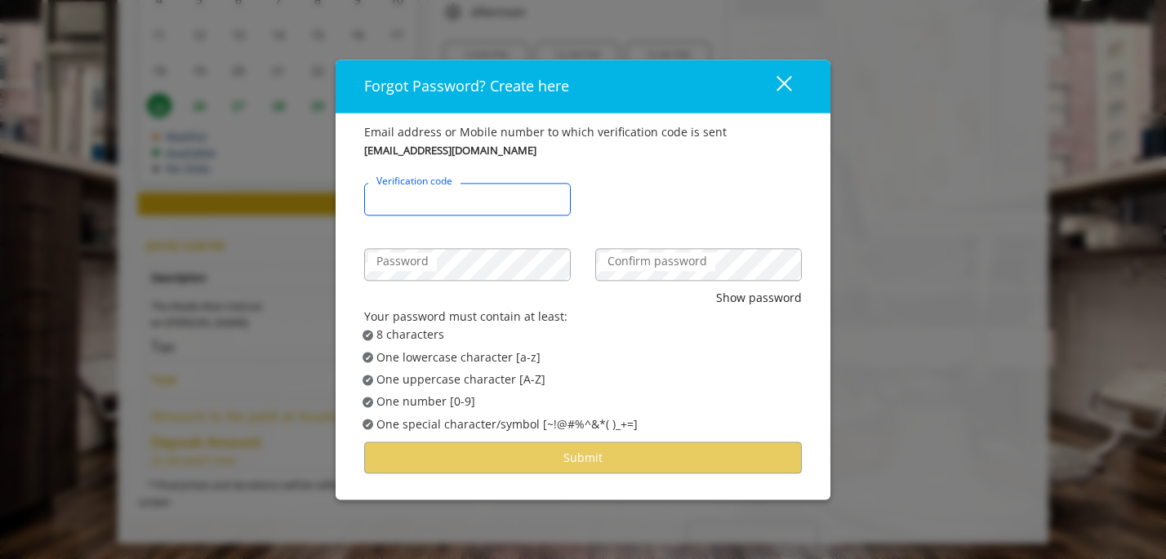
click at [479, 207] on input "Verification code" at bounding box center [467, 200] width 207 height 33
paste input "******"
type input "******"
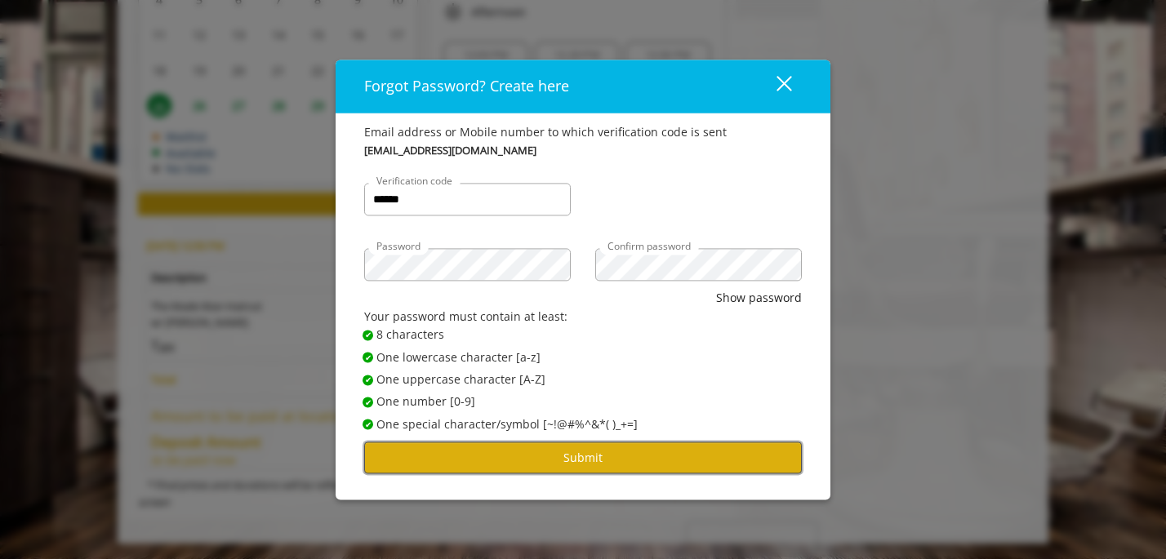
click at [572, 461] on button "Submit" at bounding box center [583, 459] width 438 height 32
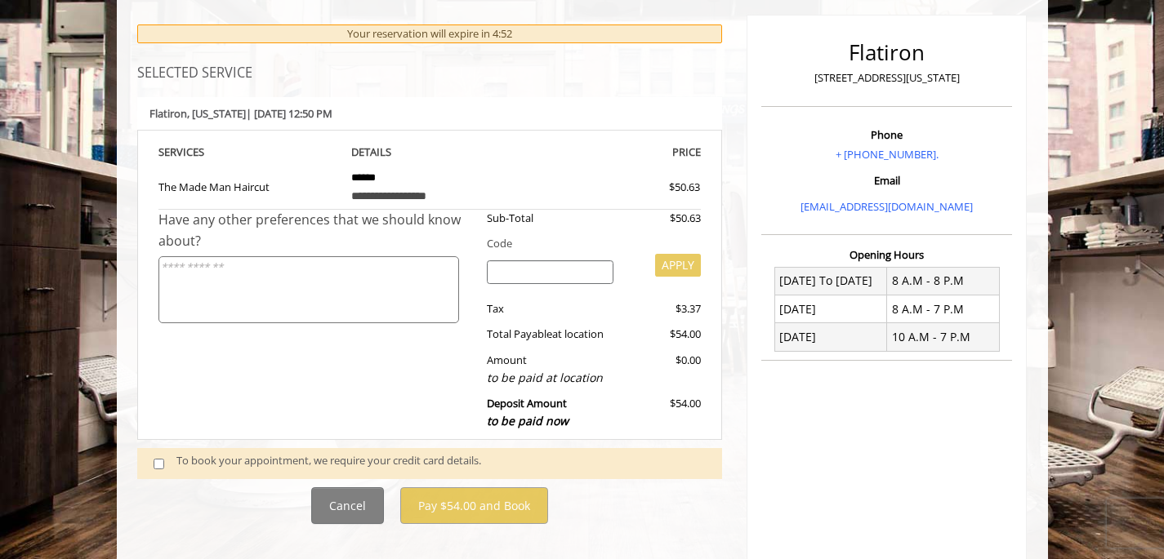
scroll to position [189, 0]
click at [186, 454] on div "To book your appointment, we require your credit card details." at bounding box center [440, 463] width 529 height 22
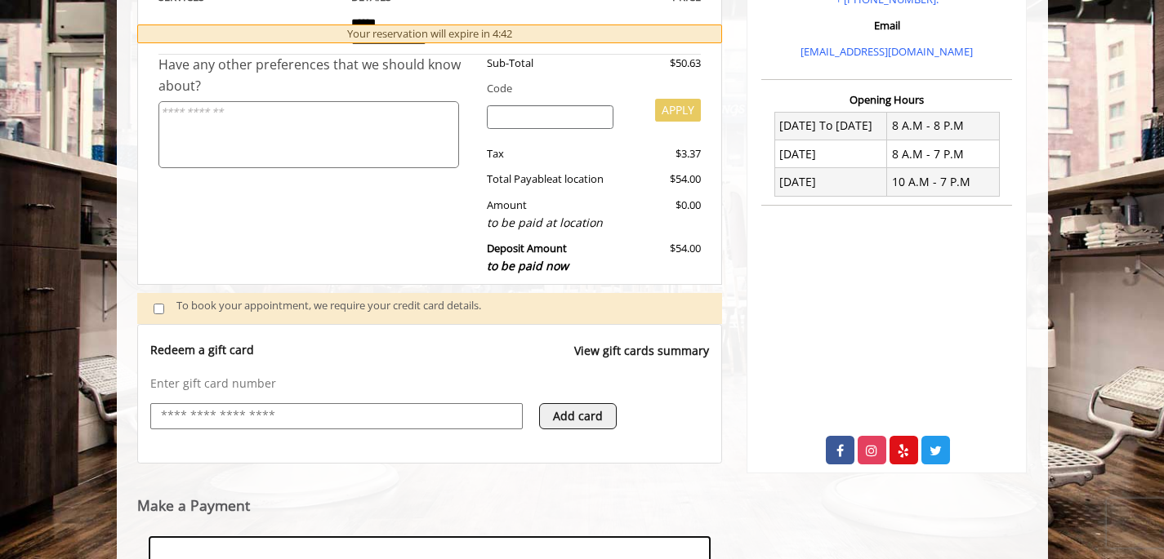
scroll to position [372, 0]
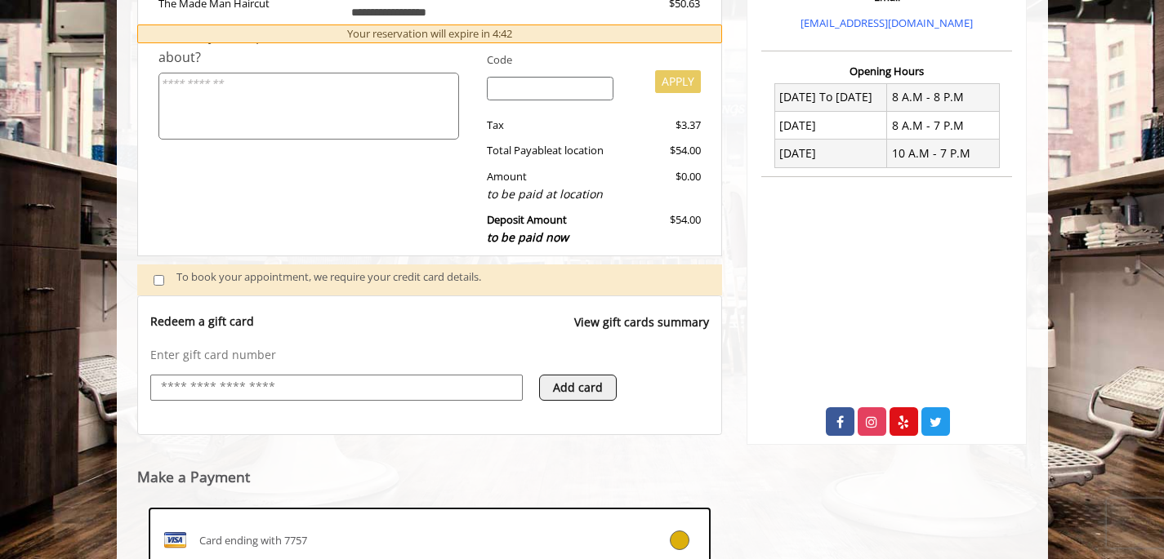
click at [317, 395] on input "text" at bounding box center [336, 388] width 354 height 20
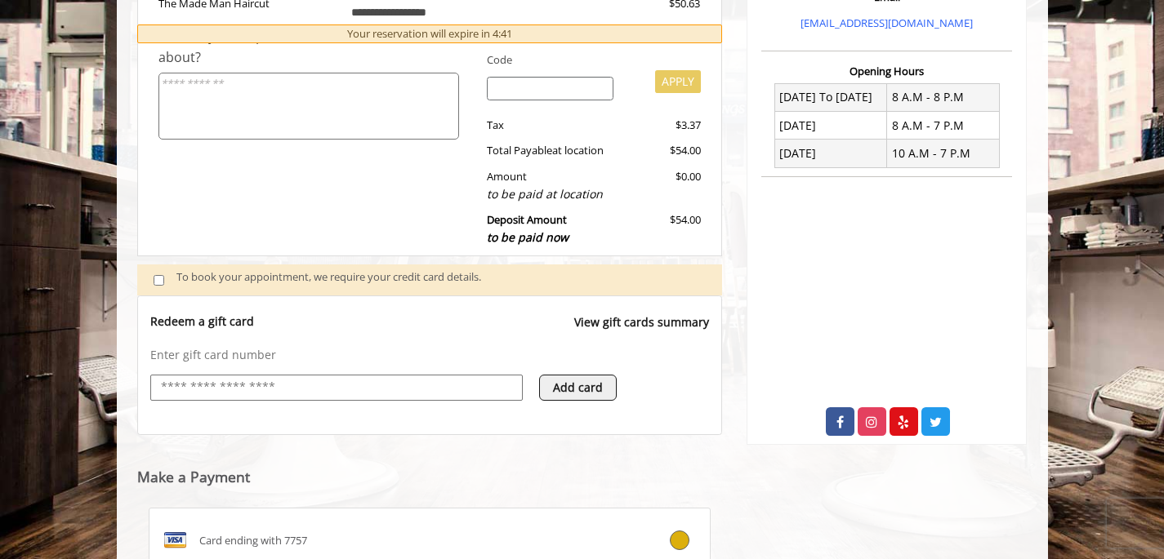
scroll to position [541, 0]
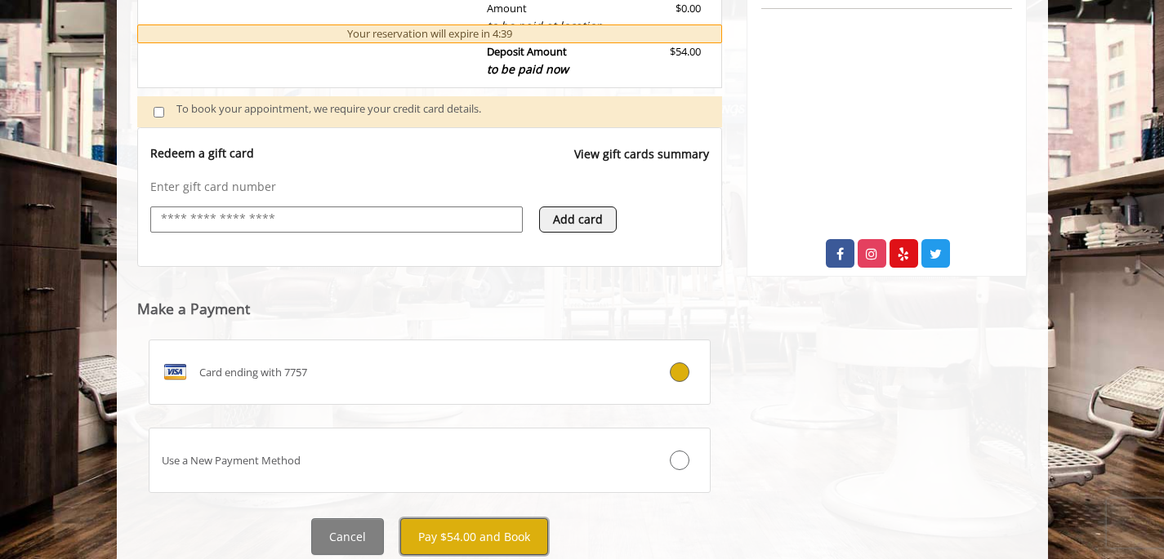
click at [473, 539] on button "Pay $54.00 and Book" at bounding box center [474, 536] width 148 height 37
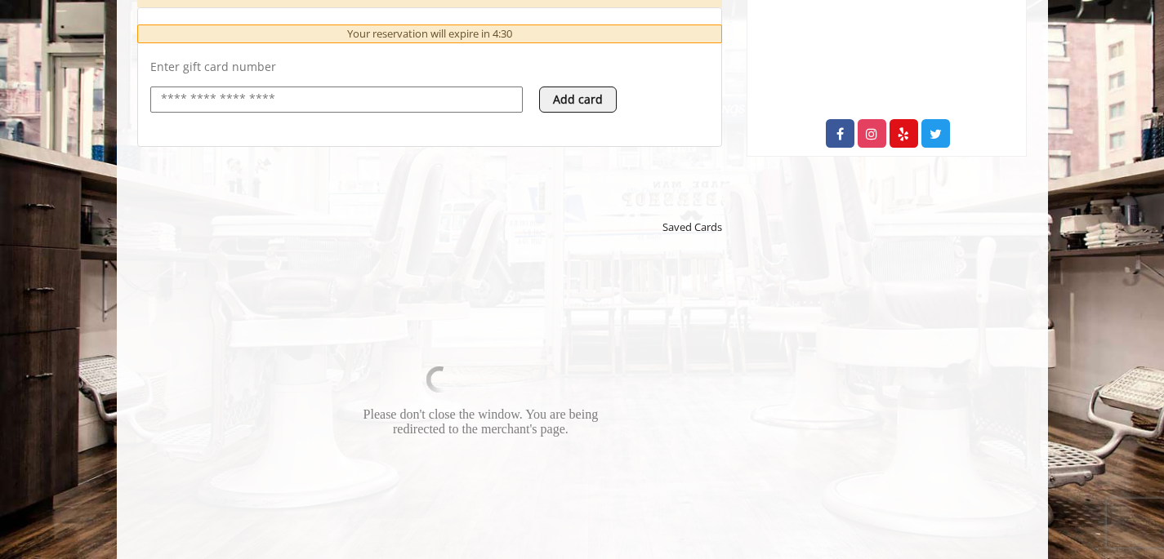
scroll to position [662, 0]
